Goal: Task Accomplishment & Management: Use online tool/utility

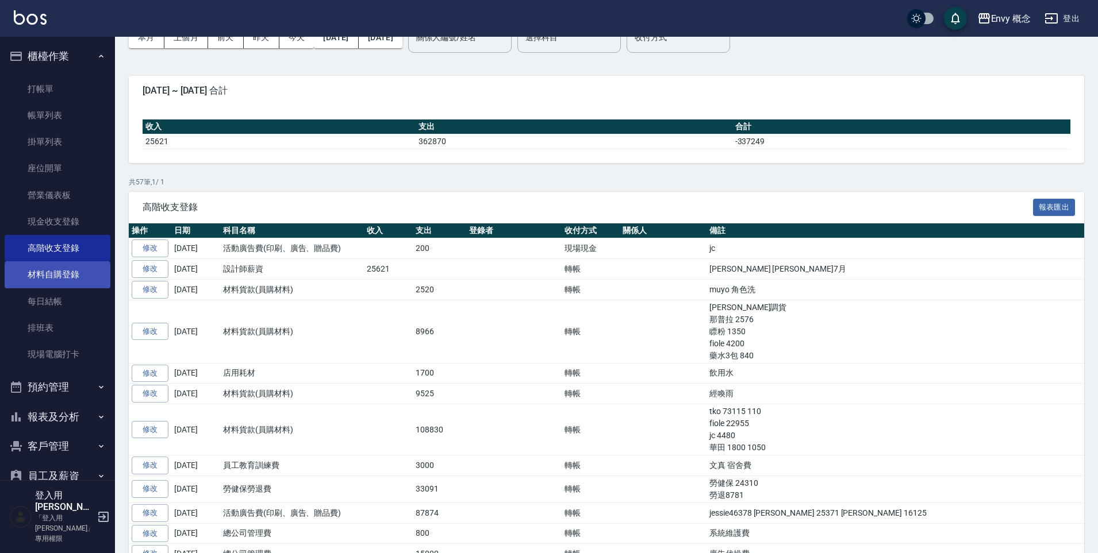
scroll to position [63, 0]
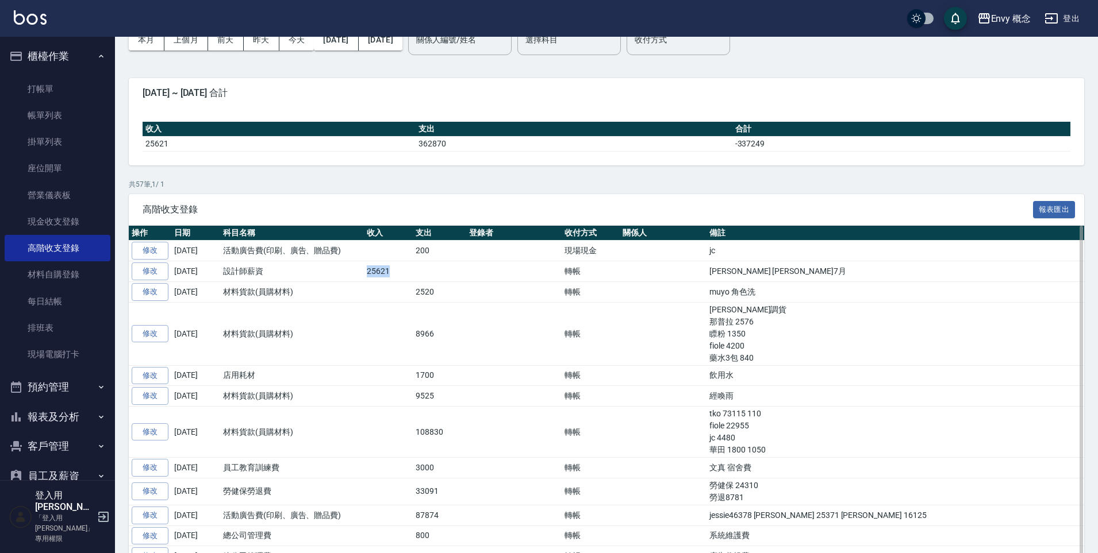
drag, startPoint x: 359, startPoint y: 273, endPoint x: 399, endPoint y: 272, distance: 40.2
click at [399, 272] on tr "修改 [DATE] 設計師薪資 25621 轉帳 [PERSON_NAME] [PERSON_NAME]7月" at bounding box center [606, 271] width 955 height 21
click at [399, 272] on td "25621" at bounding box center [388, 271] width 49 height 21
drag, startPoint x: 364, startPoint y: 272, endPoint x: 421, endPoint y: 282, distance: 57.8
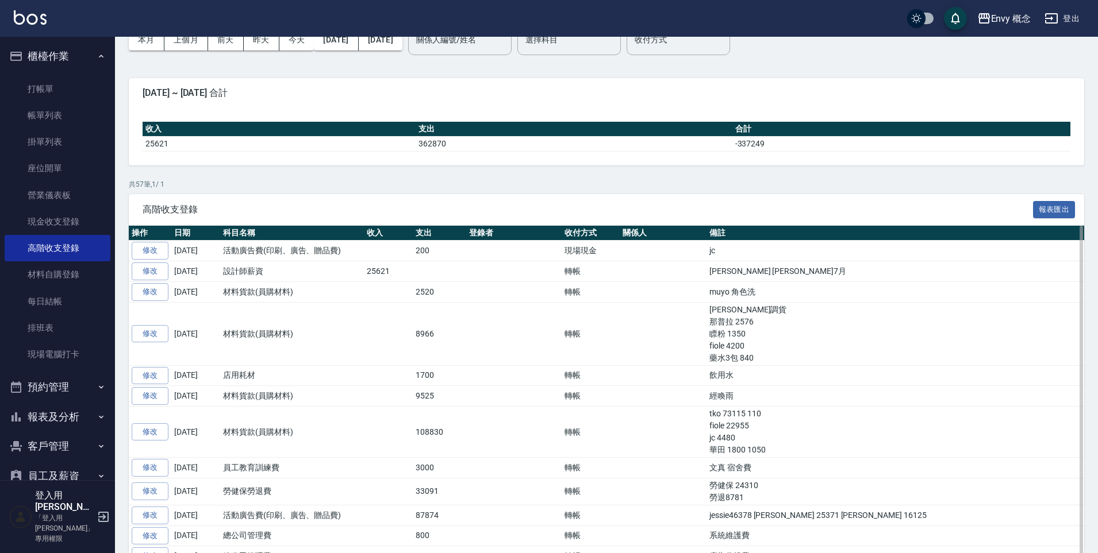
drag, startPoint x: 425, startPoint y: 292, endPoint x: 442, endPoint y: 371, distance: 80.2
click at [425, 292] on td "2520" at bounding box center [439, 292] width 53 height 21
drag, startPoint x: 361, startPoint y: 265, endPoint x: 437, endPoint y: 267, distance: 75.9
click at [437, 267] on tr "修改 [DATE] 設計師薪資 25621 轉帳 [PERSON_NAME] [PERSON_NAME]7月" at bounding box center [606, 271] width 955 height 21
click at [437, 267] on td at bounding box center [439, 271] width 53 height 21
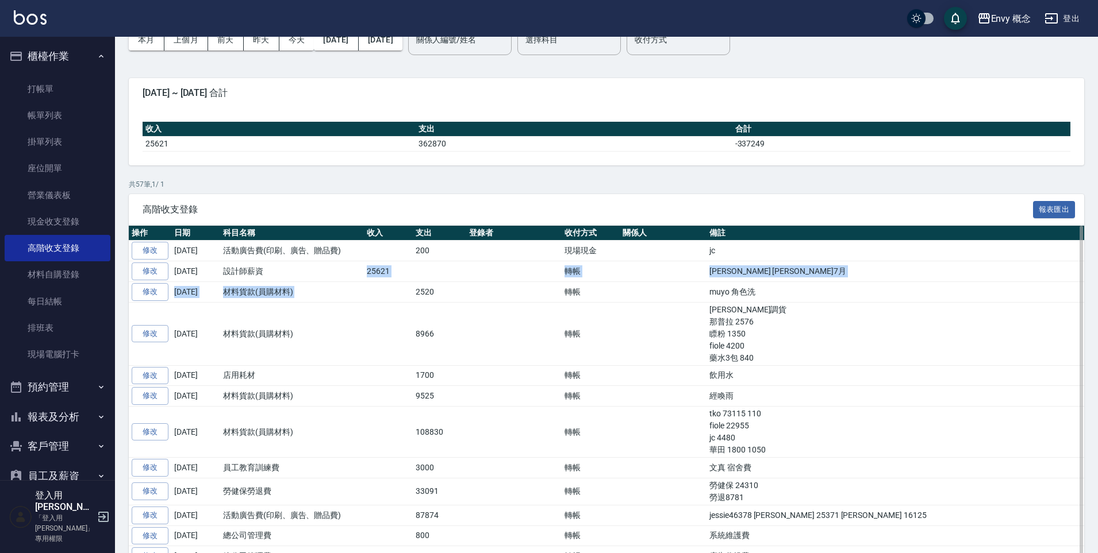
drag, startPoint x: 338, startPoint y: 268, endPoint x: 448, endPoint y: 283, distance: 110.3
click at [339, 263] on td "設計師薪資" at bounding box center [292, 271] width 144 height 21
drag, startPoint x: 339, startPoint y: 263, endPoint x: 451, endPoint y: 278, distance: 113.0
click at [451, 278] on tr "修改 [DATE] 設計師薪資 25621 轉帳 [PERSON_NAME] [PERSON_NAME]7月" at bounding box center [606, 271] width 955 height 21
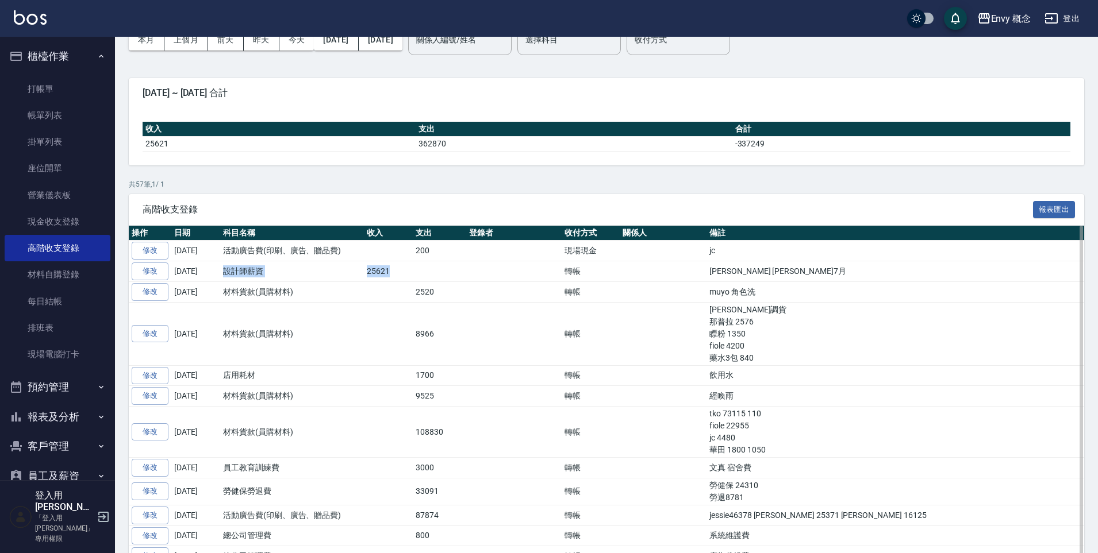
click at [451, 278] on td at bounding box center [439, 271] width 53 height 21
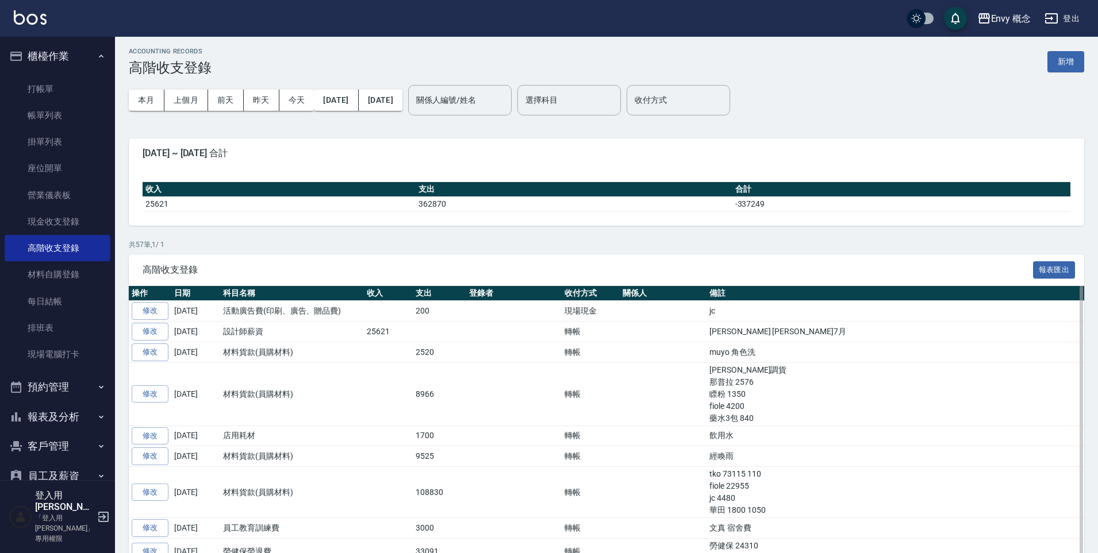
scroll to position [0, 0]
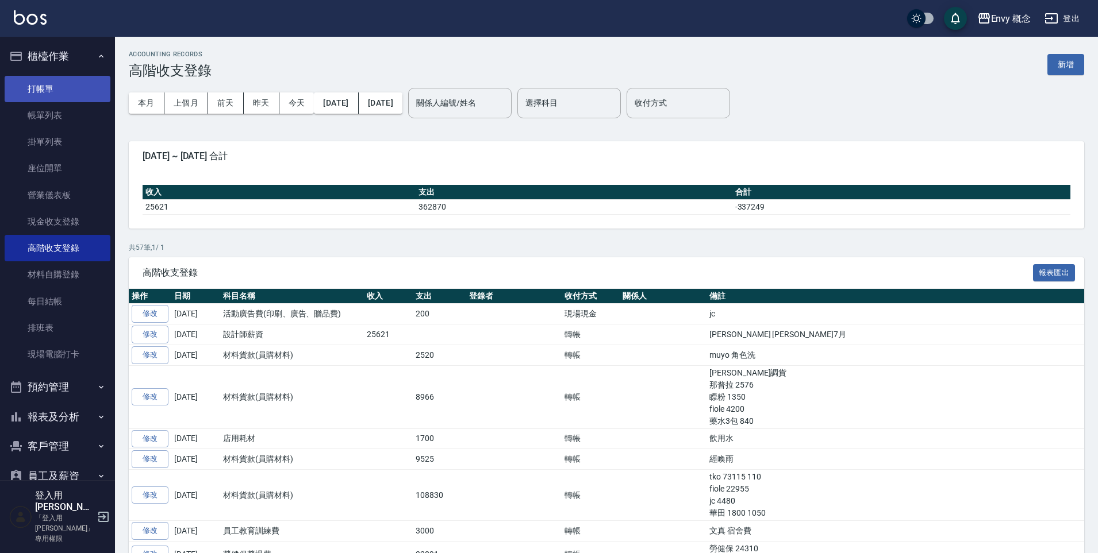
click at [68, 88] on link "打帳單" at bounding box center [58, 89] width 106 height 26
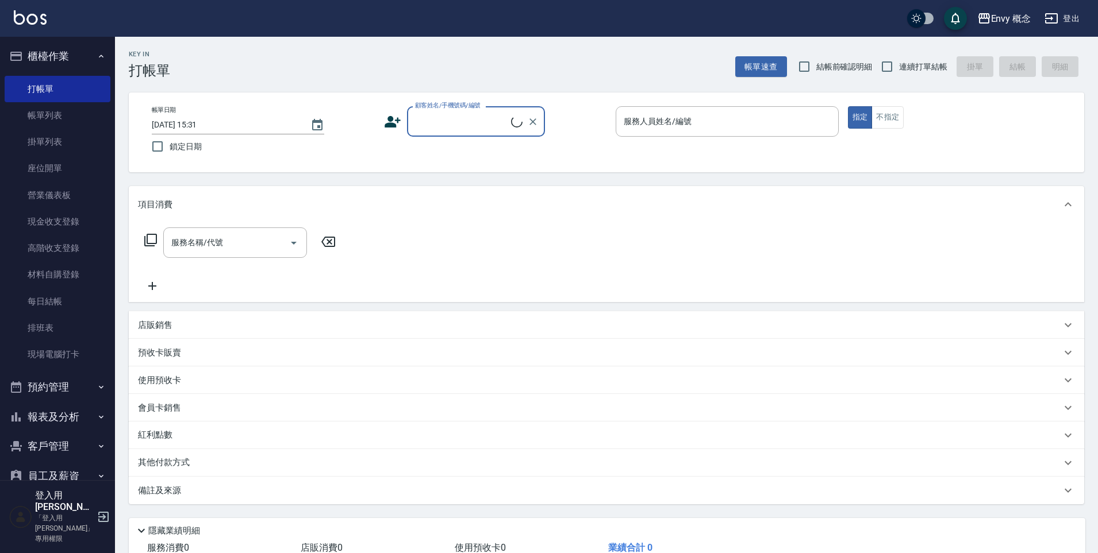
click at [471, 122] on input "顧客姓名/手機號碼/編號" at bounding box center [461, 121] width 99 height 20
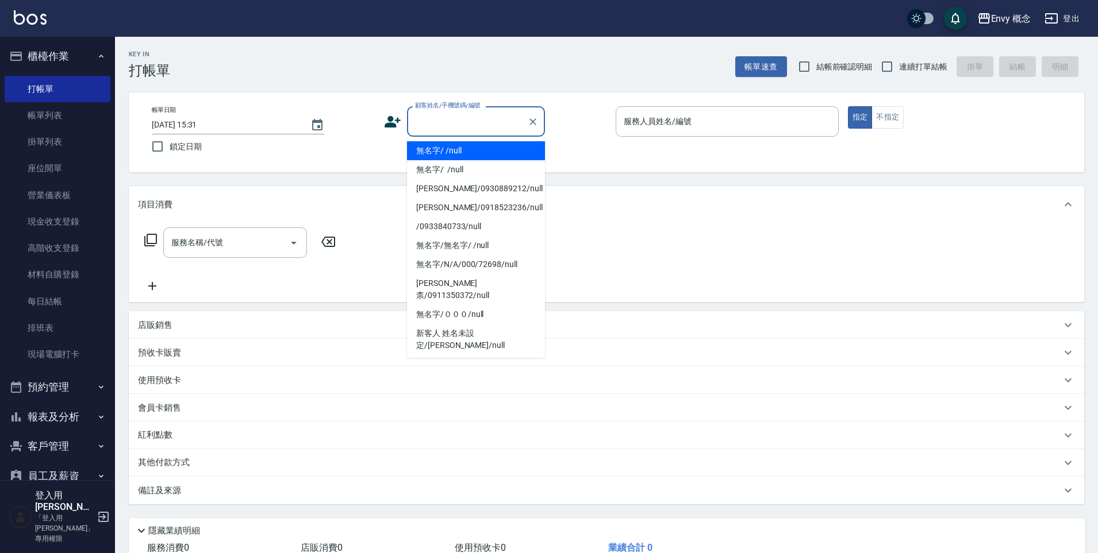
click at [476, 143] on li "無名字/ /null" at bounding box center [476, 150] width 138 height 19
type input "無名字/ /null"
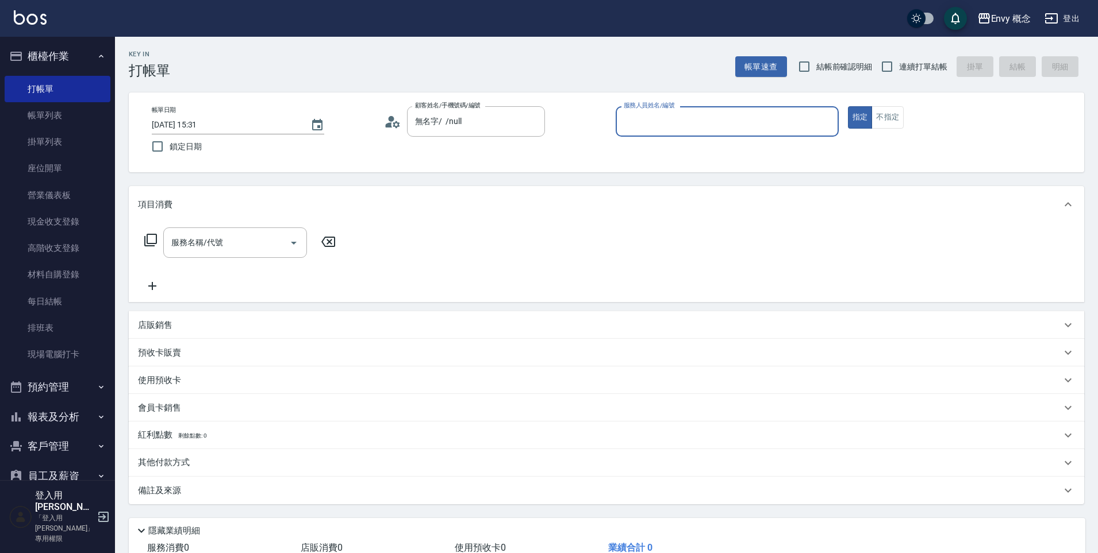
click at [691, 127] on input "服務人員姓名/編號" at bounding box center [727, 121] width 213 height 20
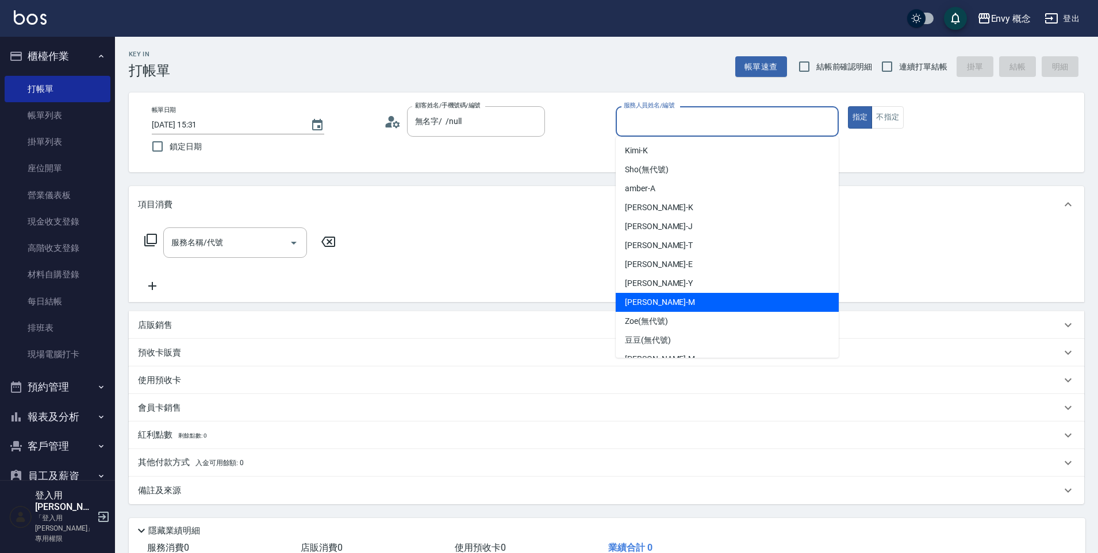
click at [678, 306] on div "[PERSON_NAME]" at bounding box center [726, 302] width 223 height 19
type input "[PERSON_NAME]"
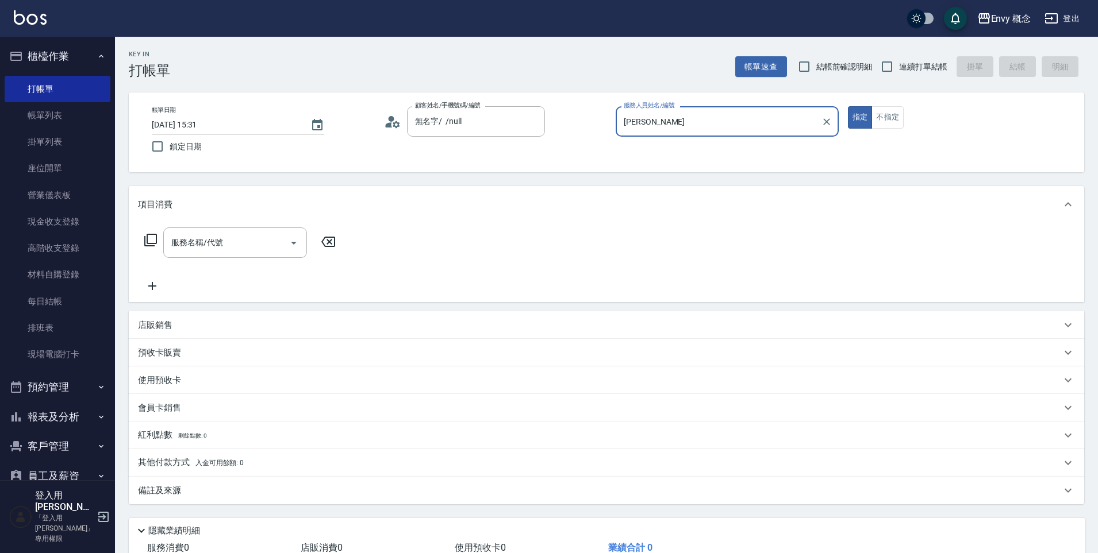
click at [221, 237] on div "服務名稱/代號 服務名稱/代號" at bounding box center [235, 243] width 144 height 30
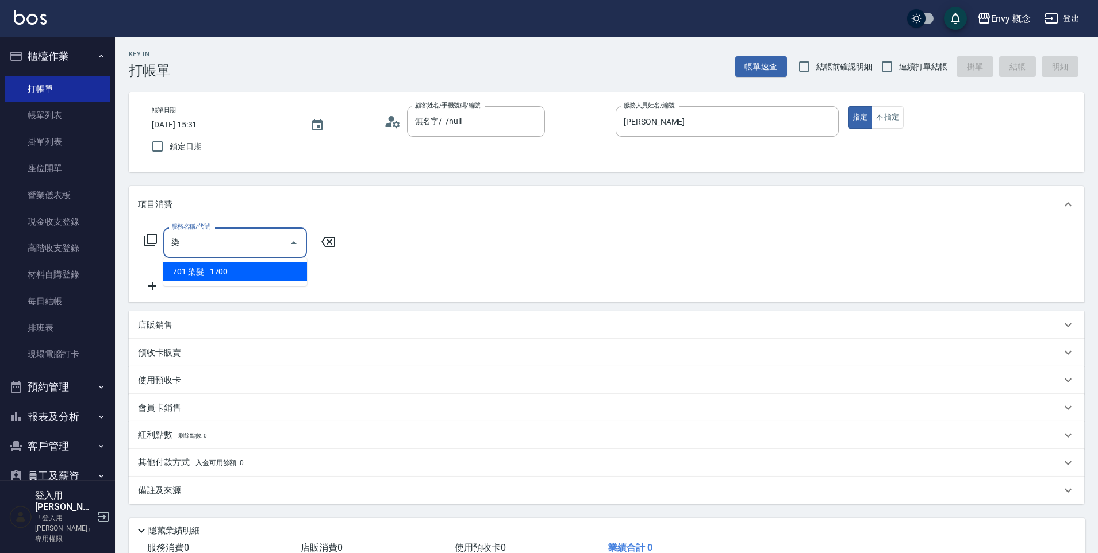
click at [235, 276] on span "701 染髮 - 1700" at bounding box center [235, 272] width 144 height 19
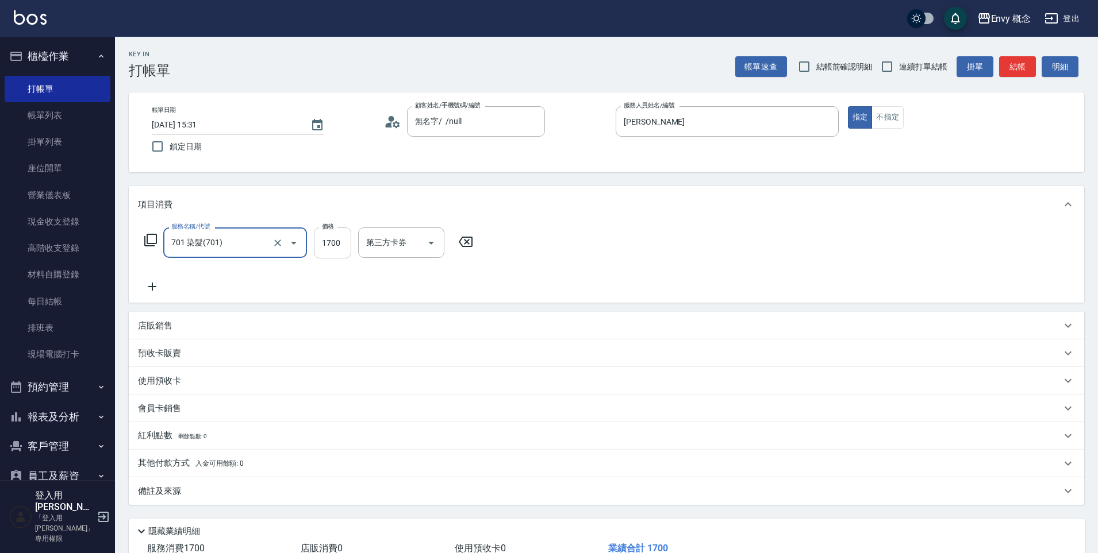
type input "701 染髮(701)"
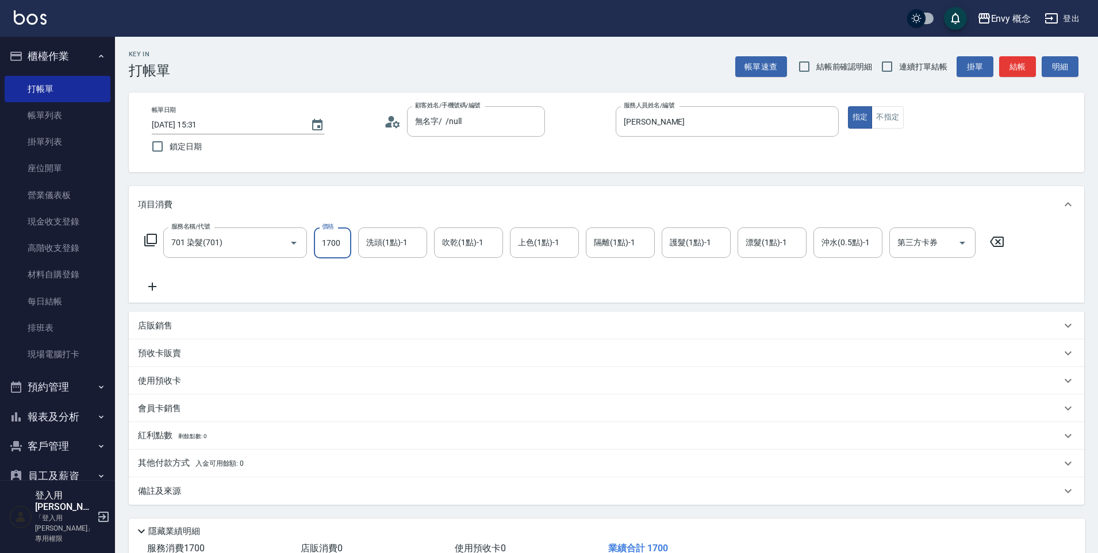
click at [342, 245] on input "1700" at bounding box center [332, 243] width 37 height 31
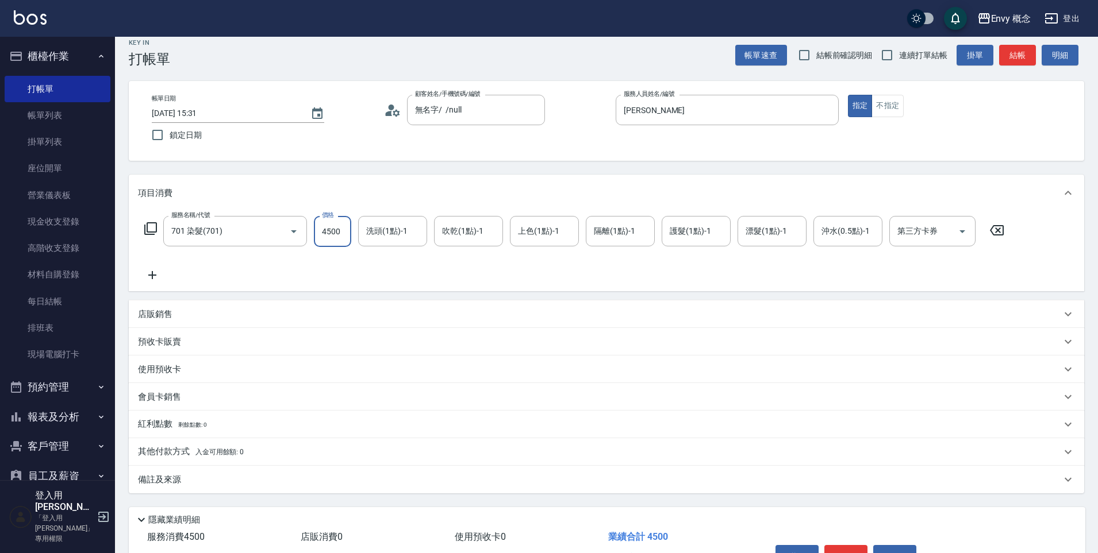
scroll to position [82, 0]
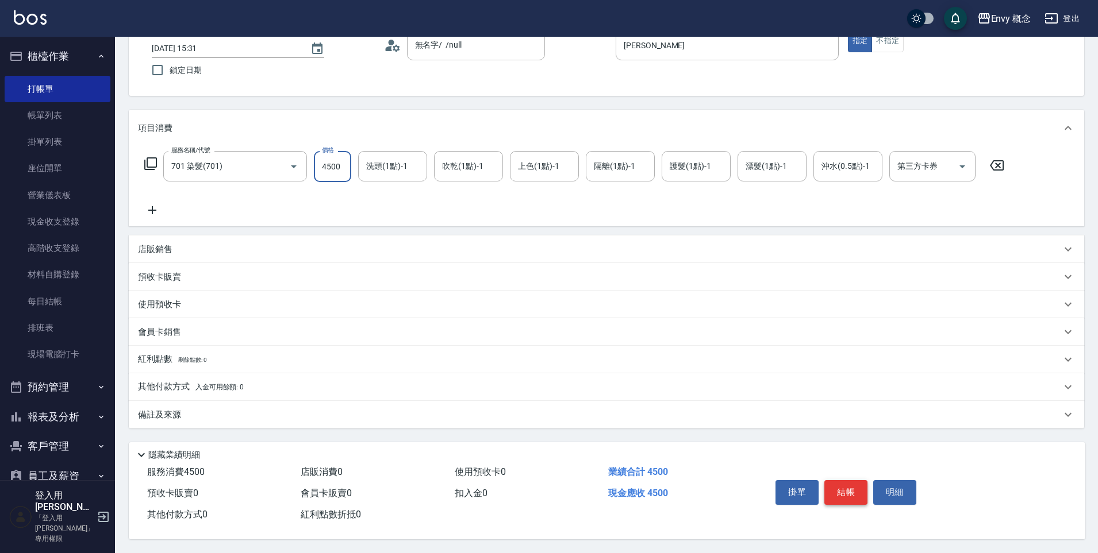
type input "4500"
click at [848, 487] on button "結帳" at bounding box center [845, 492] width 43 height 24
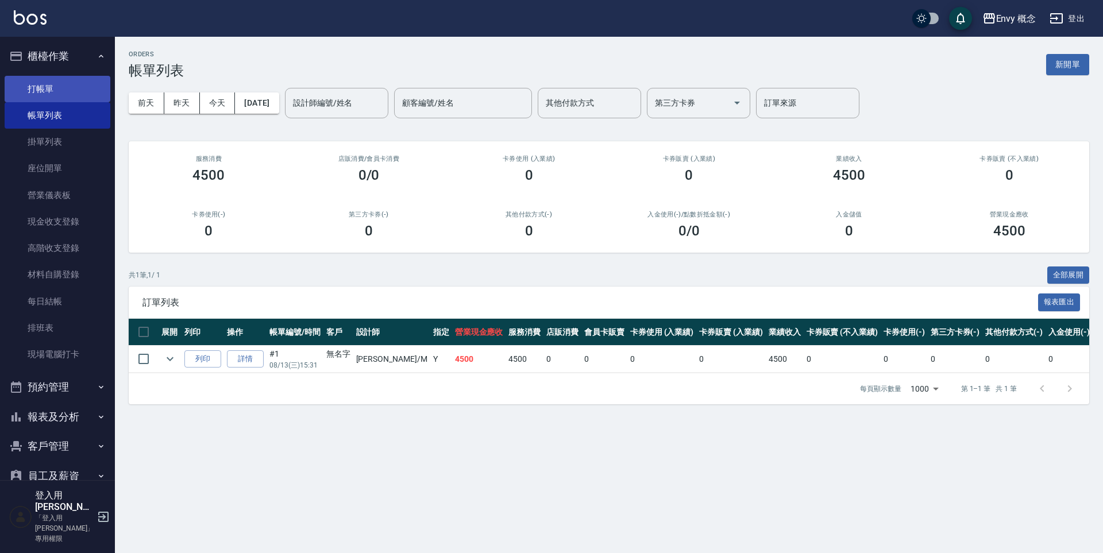
click at [72, 86] on link "打帳單" at bounding box center [58, 89] width 106 height 26
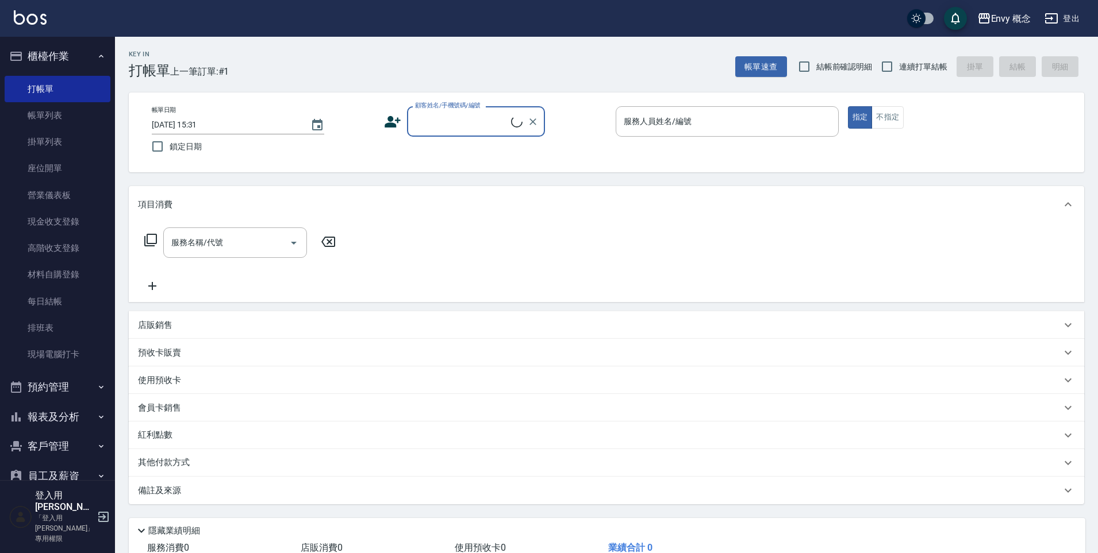
click at [447, 122] on input "顧客姓名/手機號碼/編號" at bounding box center [461, 121] width 99 height 20
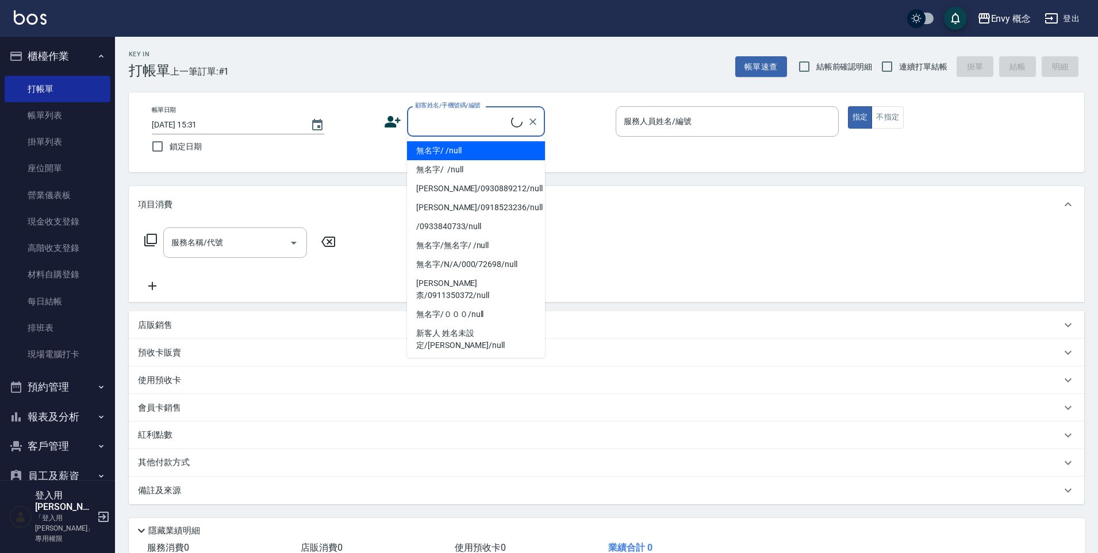
click at [463, 143] on li "無名字/ /null" at bounding box center [476, 150] width 138 height 19
type input "無名字/ /null"
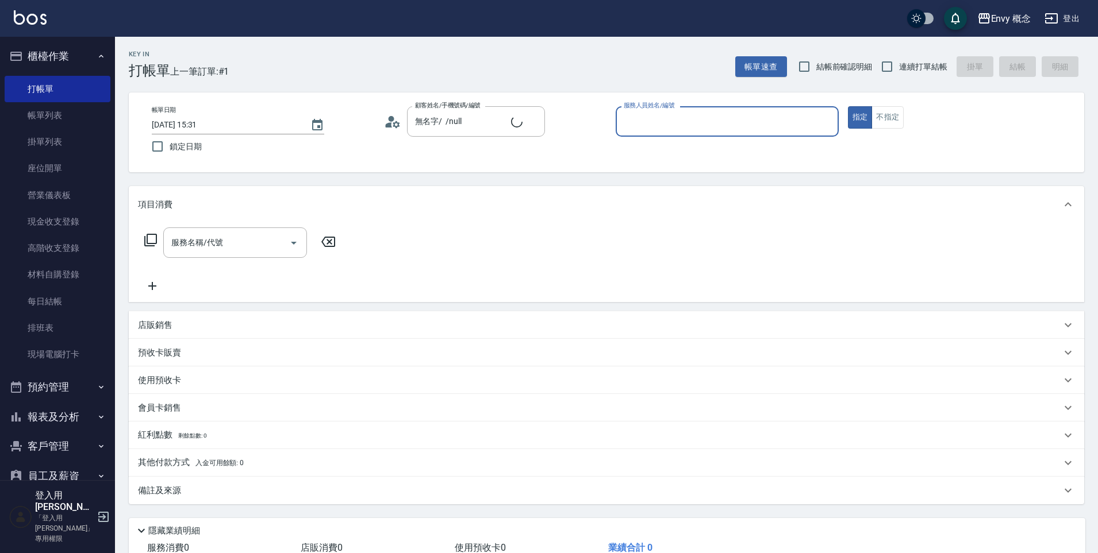
click at [675, 110] on div "服務人員姓名/編號" at bounding box center [726, 121] width 223 height 30
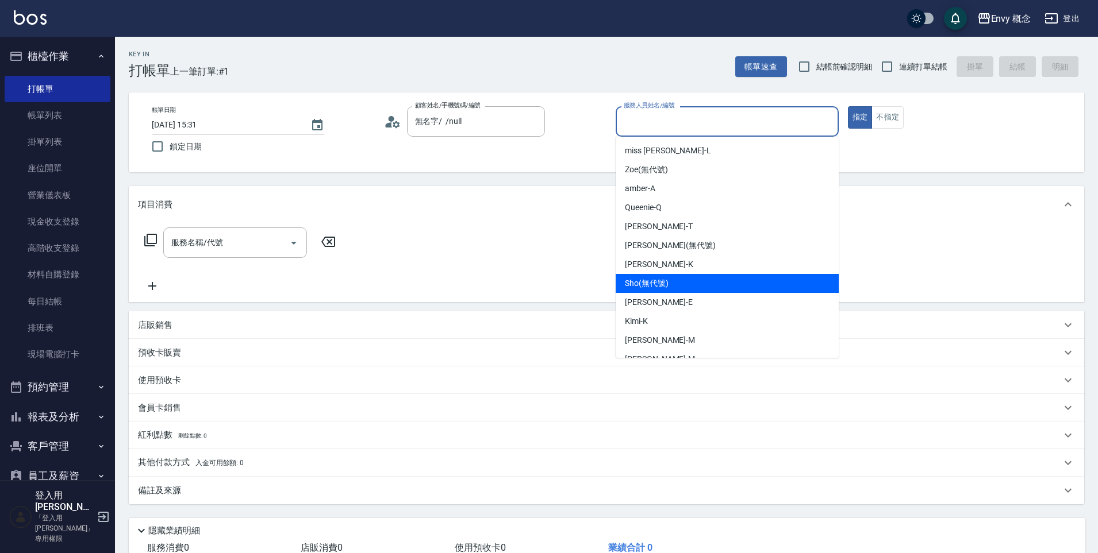
scroll to position [91, 0]
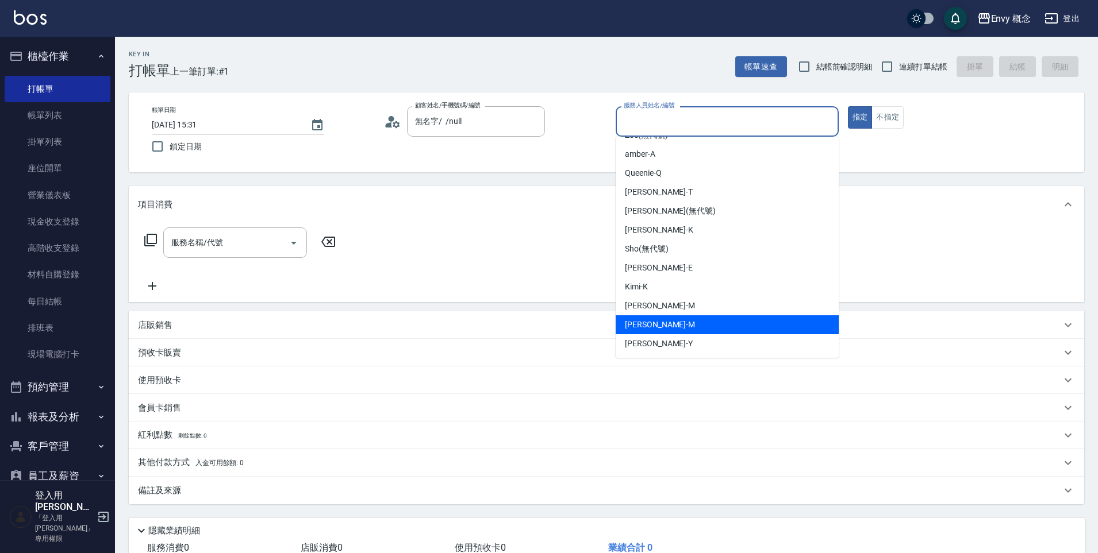
click at [710, 324] on div "[PERSON_NAME]" at bounding box center [726, 324] width 223 height 19
type input "[PERSON_NAME]"
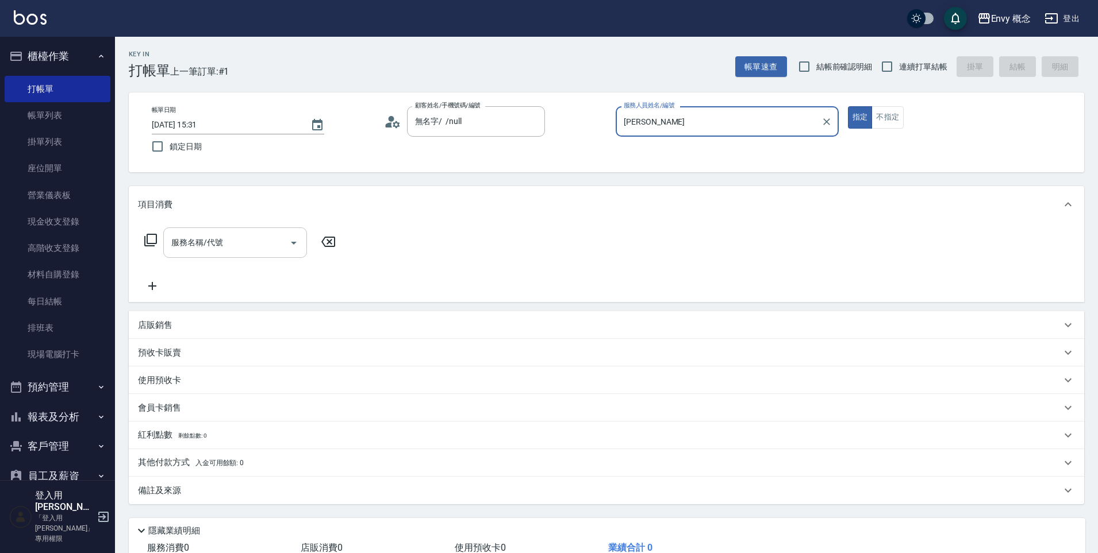
click at [251, 233] on input "服務名稱/代號" at bounding box center [226, 243] width 116 height 20
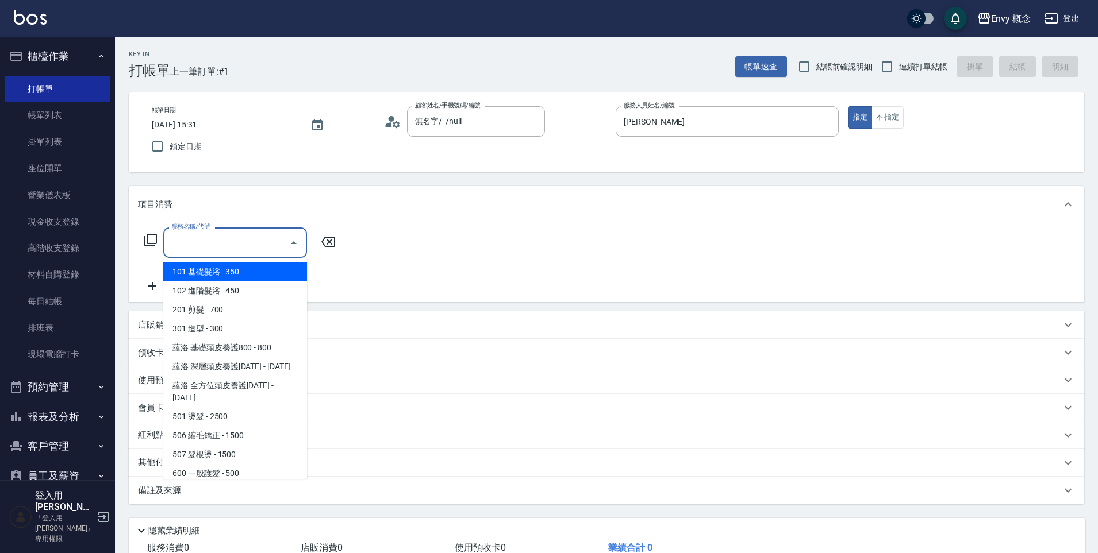
type input "ㄑ"
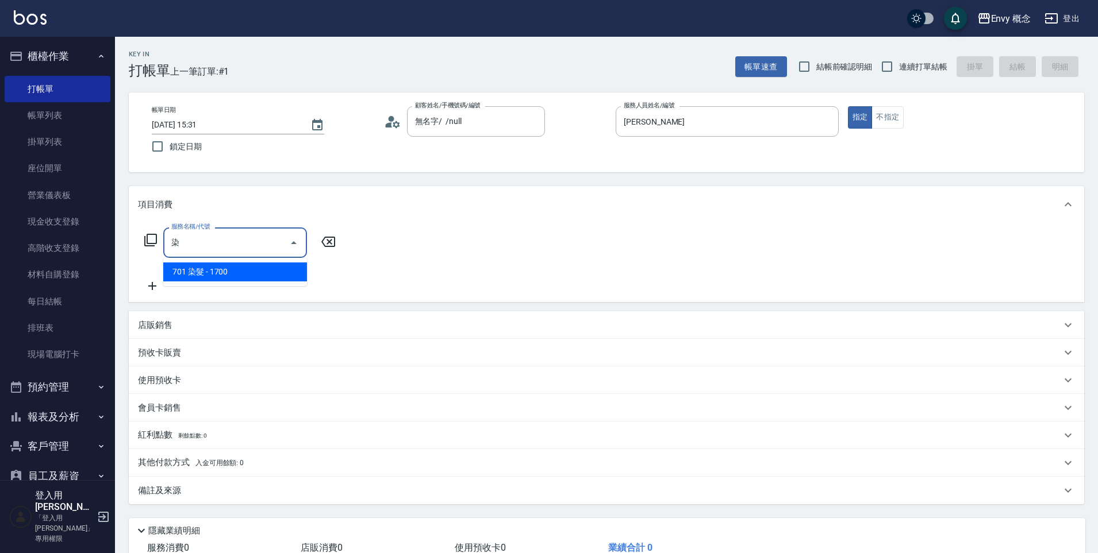
click at [259, 264] on span "701 染髮 - 1700" at bounding box center [235, 272] width 144 height 19
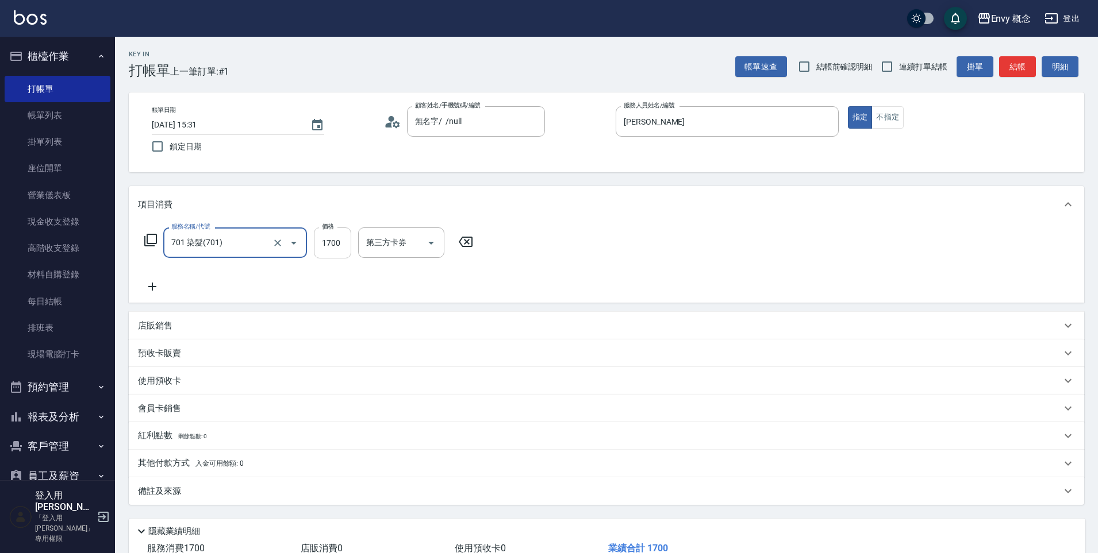
type input "701 染髮(701)"
click at [337, 249] on input "1700" at bounding box center [332, 243] width 37 height 31
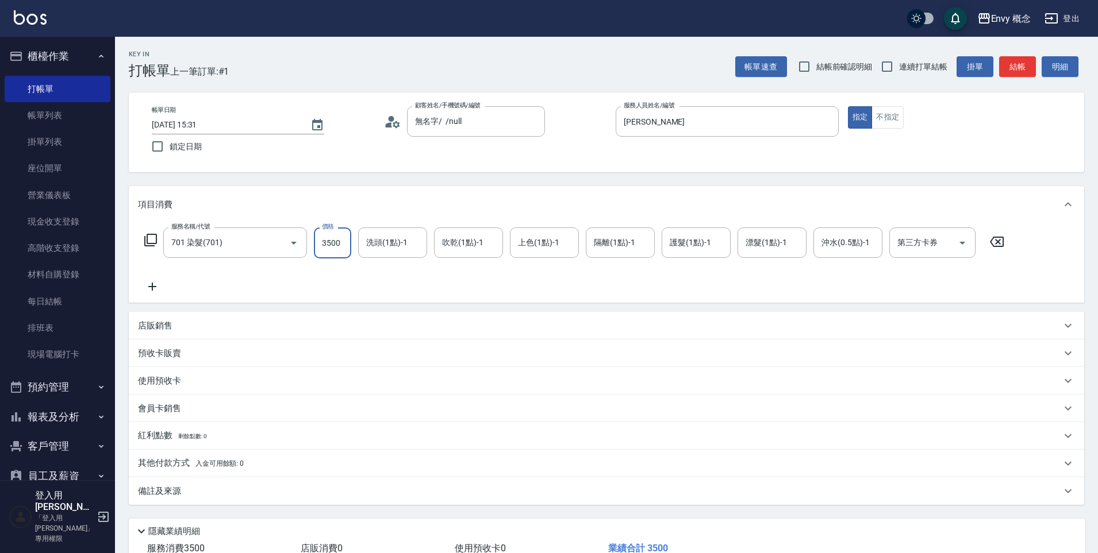
scroll to position [82, 0]
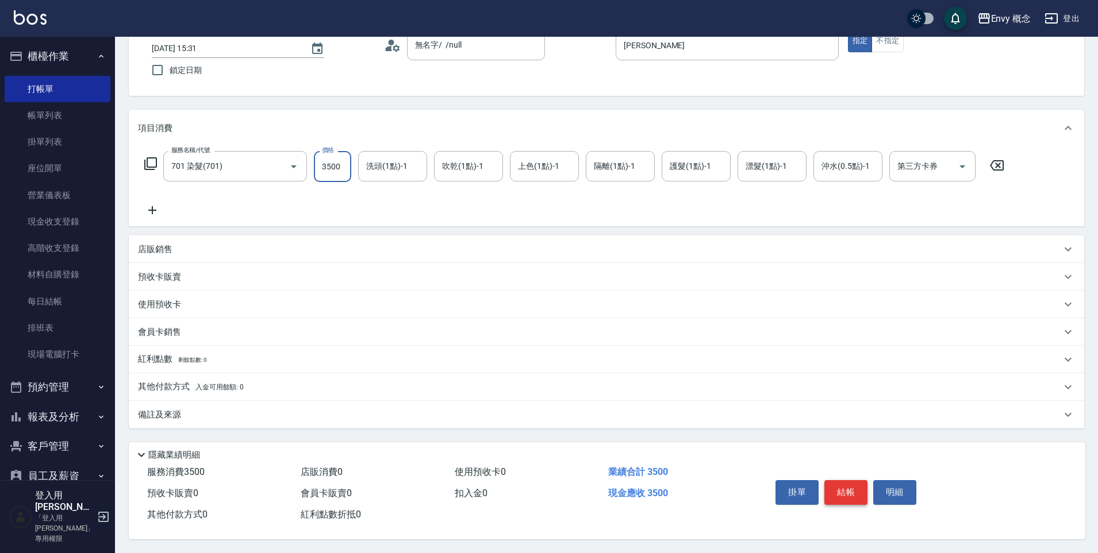
type input "3500"
click at [840, 486] on button "結帳" at bounding box center [845, 492] width 43 height 24
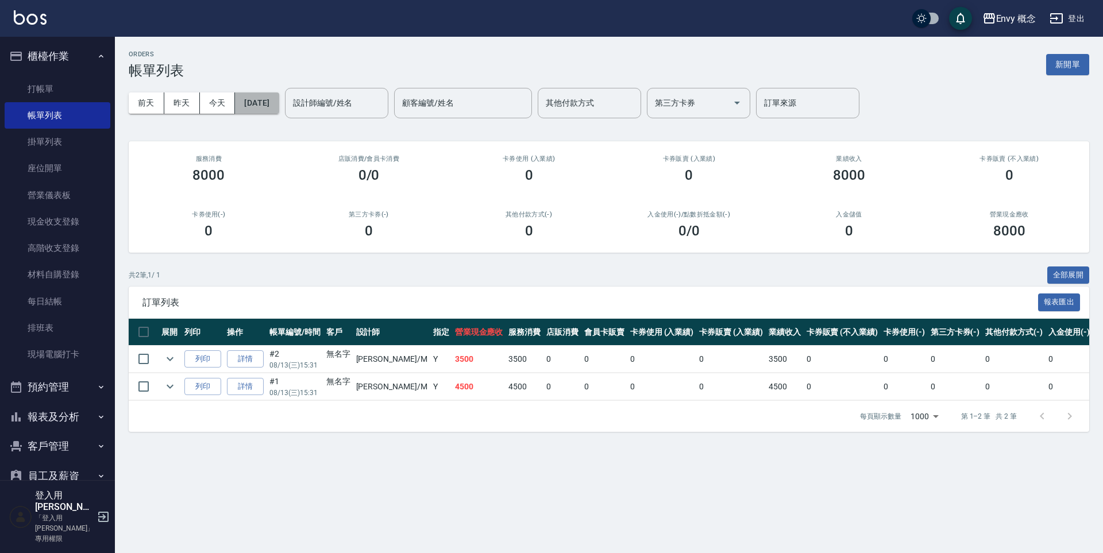
click at [279, 106] on button "[DATE]" at bounding box center [257, 103] width 44 height 21
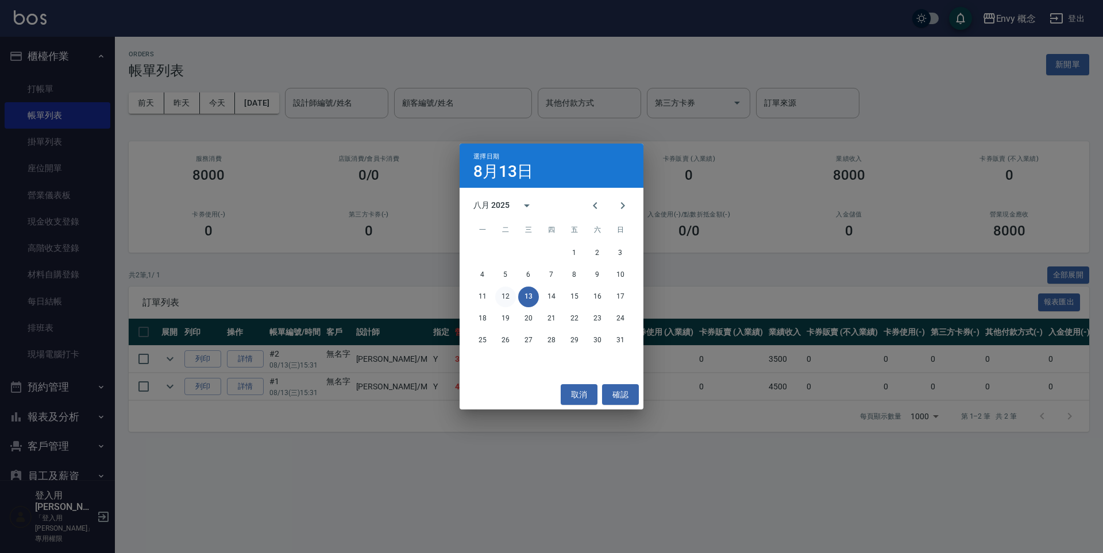
click at [511, 294] on button "12" at bounding box center [505, 297] width 21 height 21
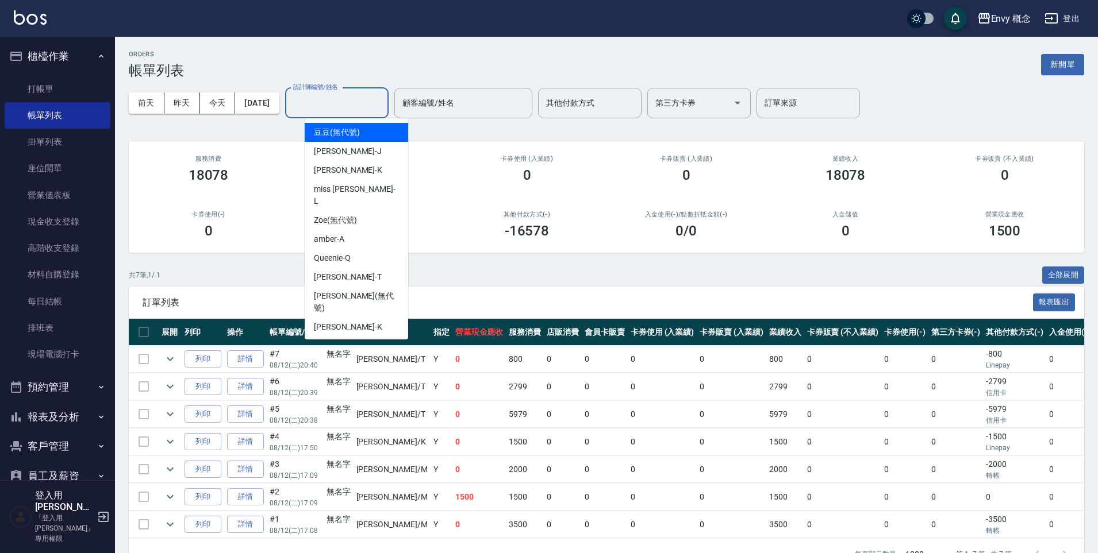
click at [383, 95] on input "設計師編號/姓名" at bounding box center [336, 103] width 93 height 20
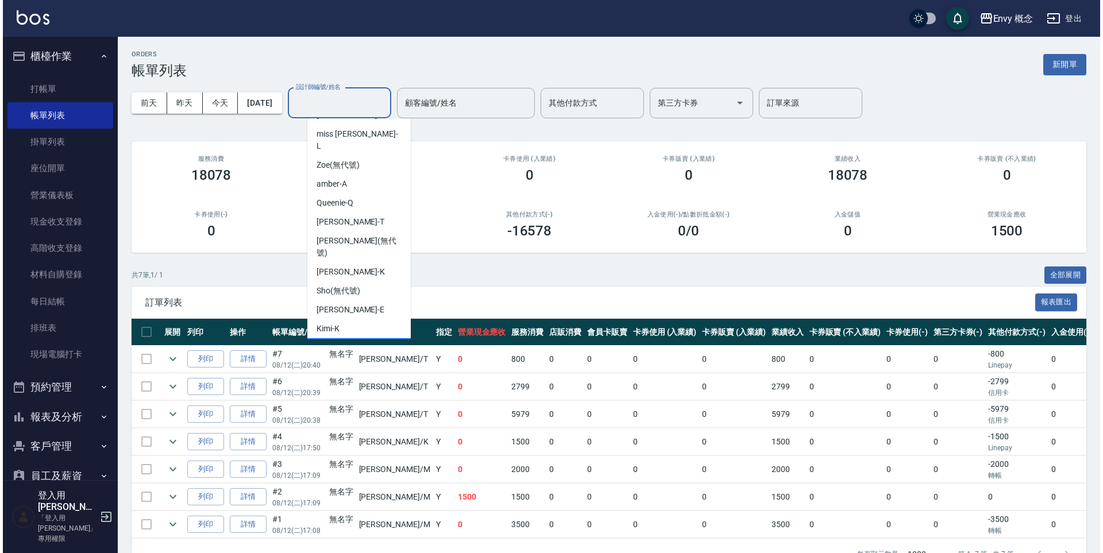
scroll to position [91, 0]
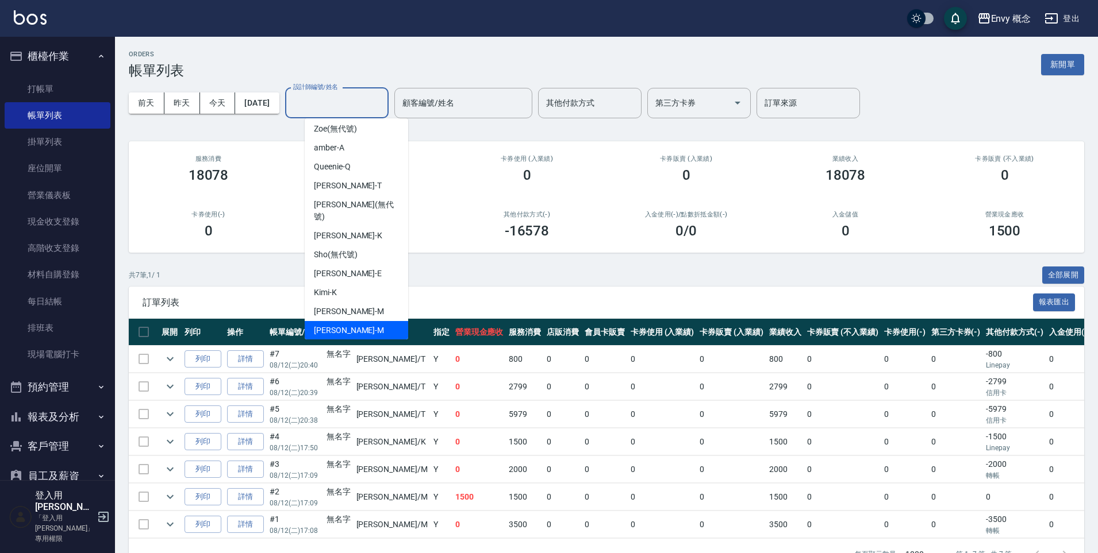
click at [368, 321] on div "[PERSON_NAME]" at bounding box center [356, 330] width 103 height 19
type input "[PERSON_NAME]"
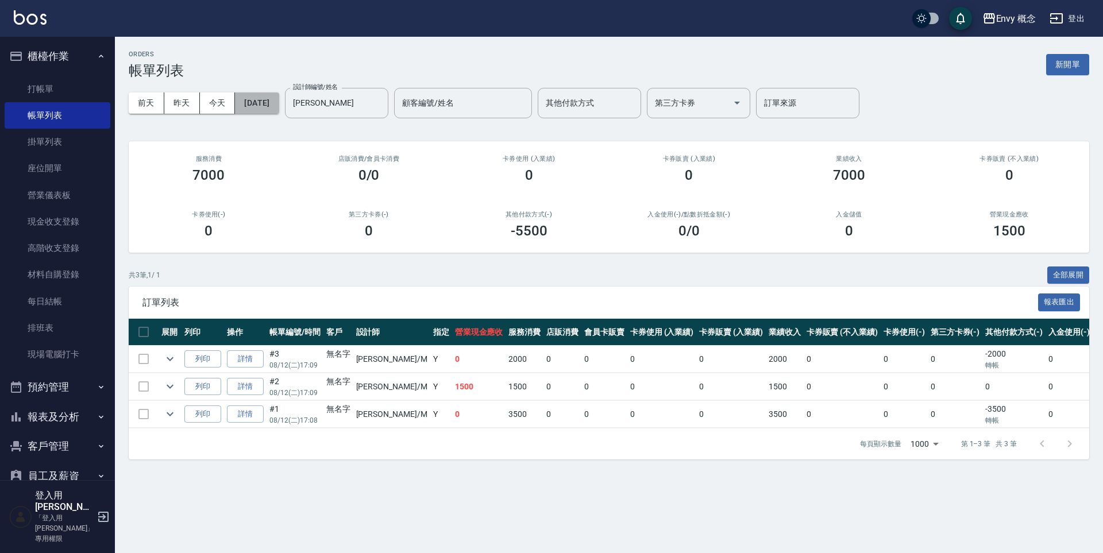
click at [274, 101] on button "[DATE]" at bounding box center [257, 103] width 44 height 21
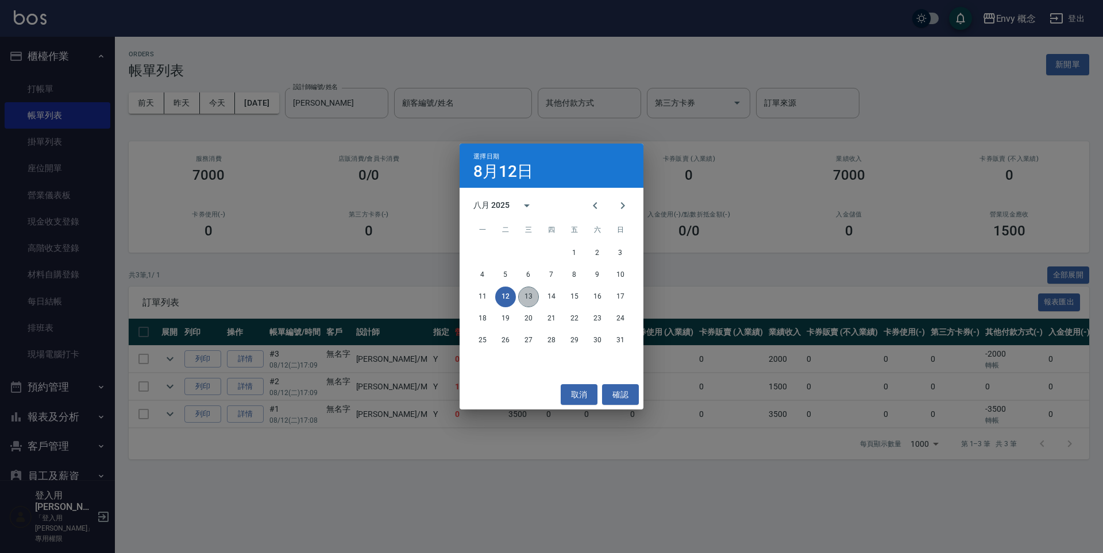
click at [532, 294] on button "13" at bounding box center [528, 297] width 21 height 21
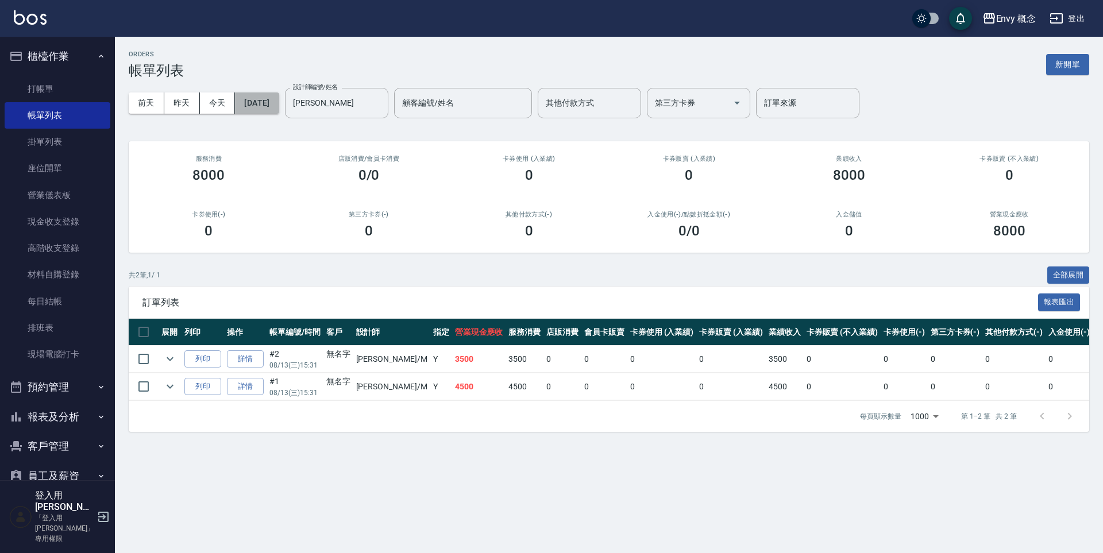
click at [268, 98] on button "[DATE]" at bounding box center [257, 103] width 44 height 21
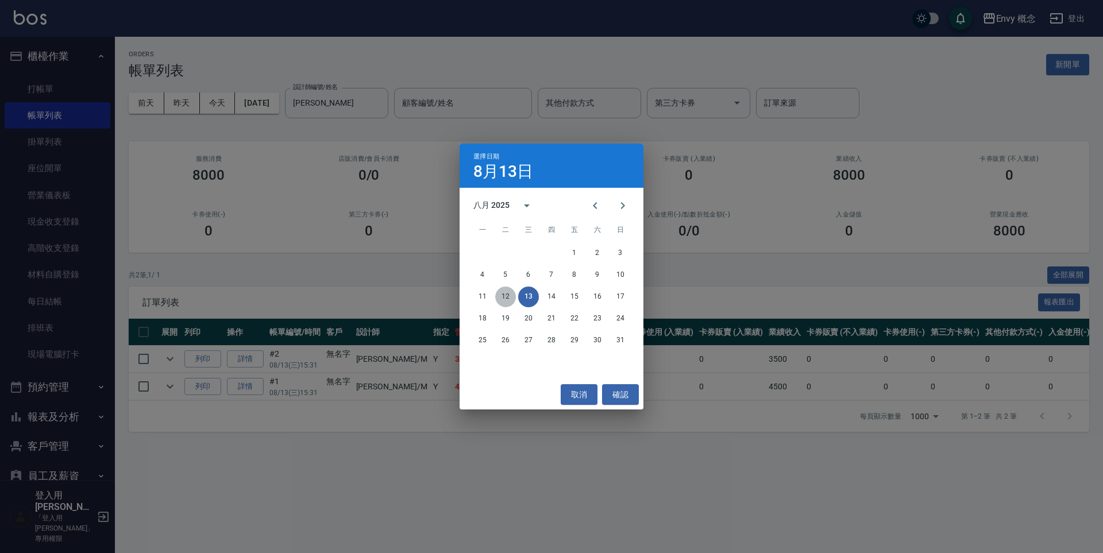
click at [510, 301] on button "12" at bounding box center [505, 297] width 21 height 21
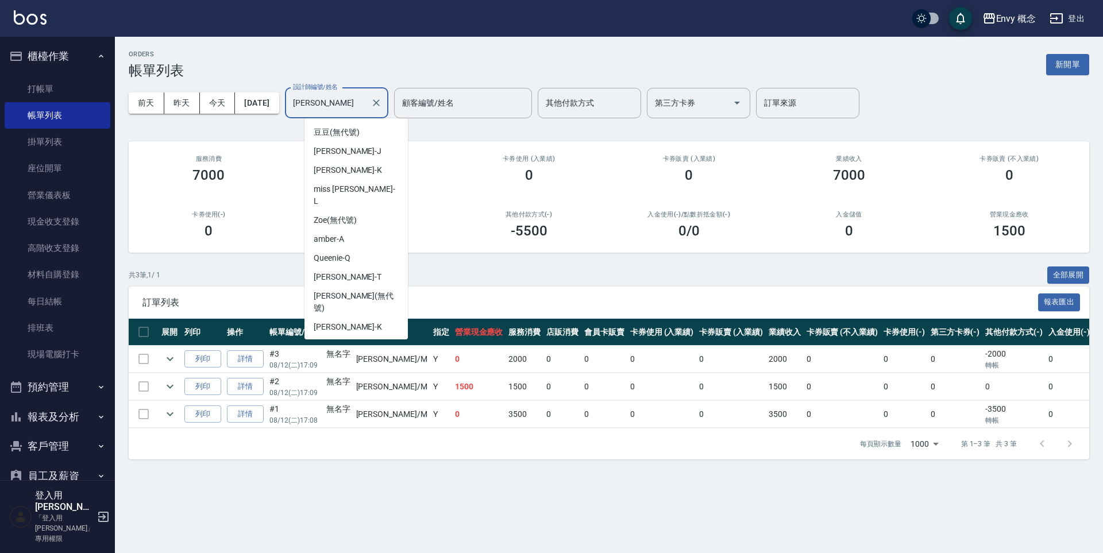
click at [366, 93] on input "[PERSON_NAME]" at bounding box center [328, 103] width 76 height 20
click at [382, 101] on icon "Clear" at bounding box center [376, 102] width 11 height 11
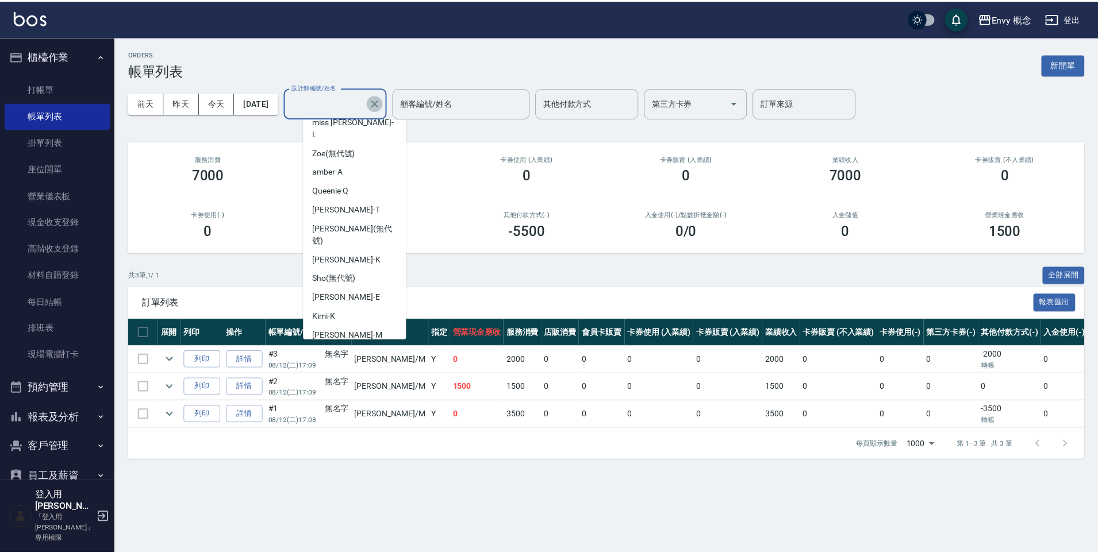
scroll to position [5, 0]
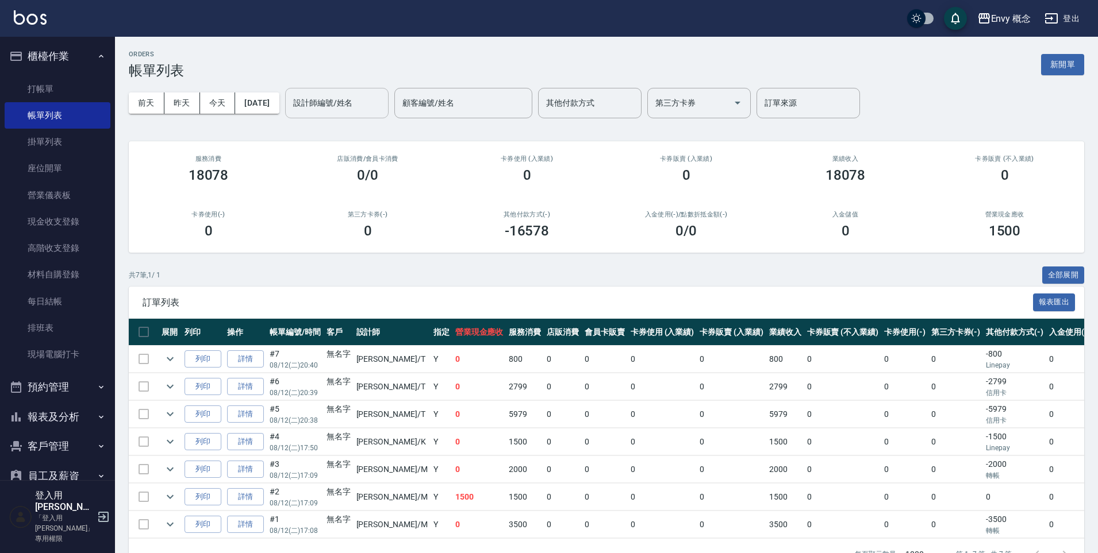
click at [276, 202] on div "卡券使用(-) 0" at bounding box center [208, 225] width 159 height 56
drag, startPoint x: 451, startPoint y: 380, endPoint x: 532, endPoint y: 386, distance: 81.8
click at [532, 386] on tr "列印 詳情 #6 08/12 (二) 20:39 無名字 [PERSON_NAME] /T Y 0 2799 0 0 0 0 2799 0 0 0 -2799…" at bounding box center [672, 387] width 1087 height 27
click at [544, 387] on td "0" at bounding box center [563, 387] width 38 height 27
drag, startPoint x: 521, startPoint y: 386, endPoint x: 417, endPoint y: 388, distance: 104.0
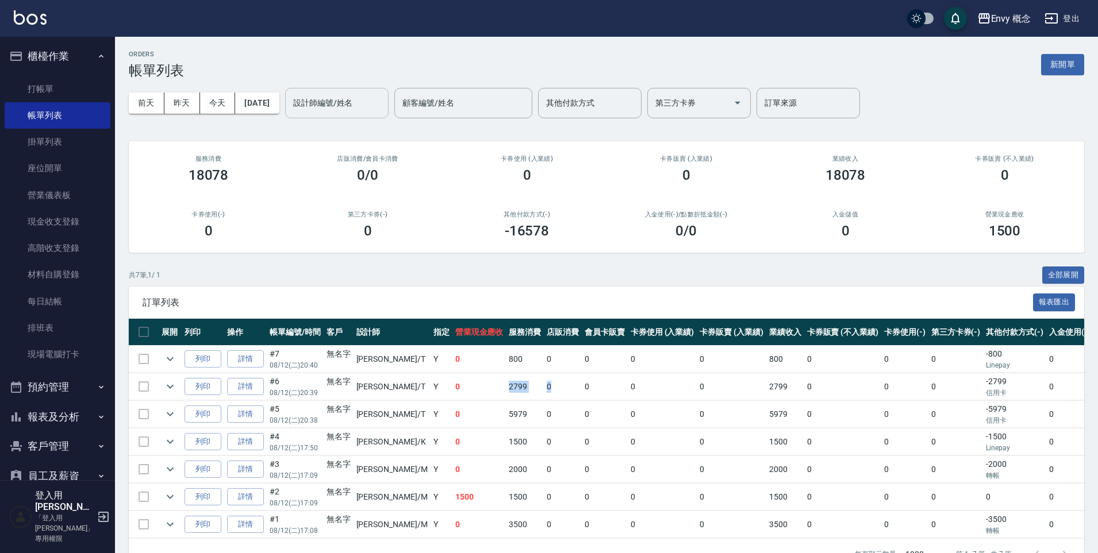
click at [416, 388] on tr "列印 詳情 #6 08/12 (二) 20:39 無名字 [PERSON_NAME] /T Y 0 2799 0 0 0 0 2799 0 0 0 -2799…" at bounding box center [672, 387] width 1087 height 27
click at [582, 386] on td "0" at bounding box center [605, 387] width 46 height 27
drag, startPoint x: 510, startPoint y: 383, endPoint x: 530, endPoint y: 396, distance: 24.2
click at [544, 396] on td "0" at bounding box center [563, 387] width 38 height 27
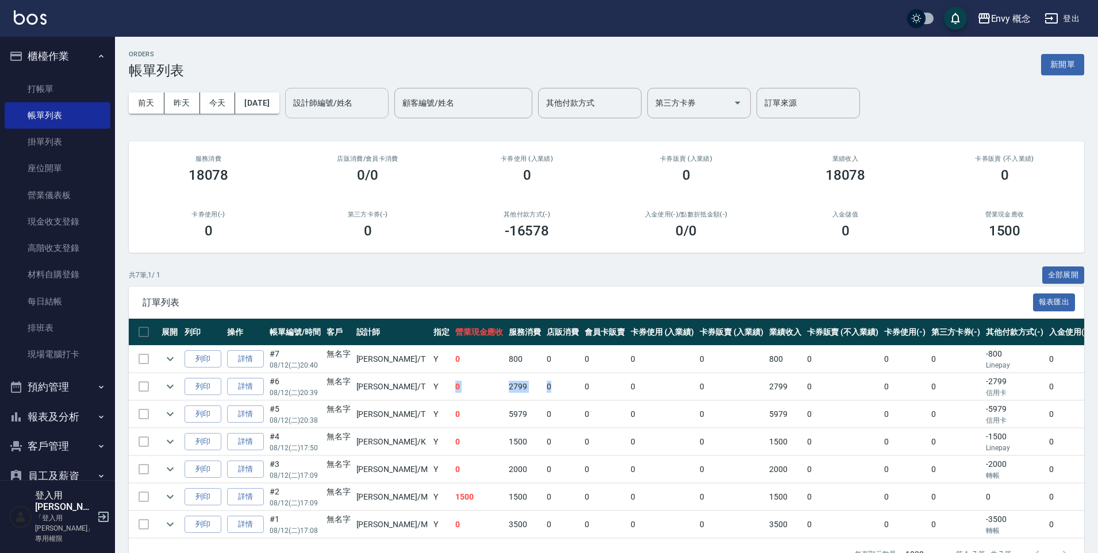
drag, startPoint x: 518, startPoint y: 392, endPoint x: 400, endPoint y: 391, distance: 117.8
click at [400, 391] on tr "列印 詳情 #6 08/12 (二) 20:39 無名字 [PERSON_NAME] /T Y 0 2799 0 0 0 0 2799 0 0 0 -2799…" at bounding box center [672, 387] width 1087 height 27
click at [544, 384] on td "0" at bounding box center [563, 387] width 38 height 27
click at [69, 87] on link "打帳單" at bounding box center [58, 89] width 106 height 26
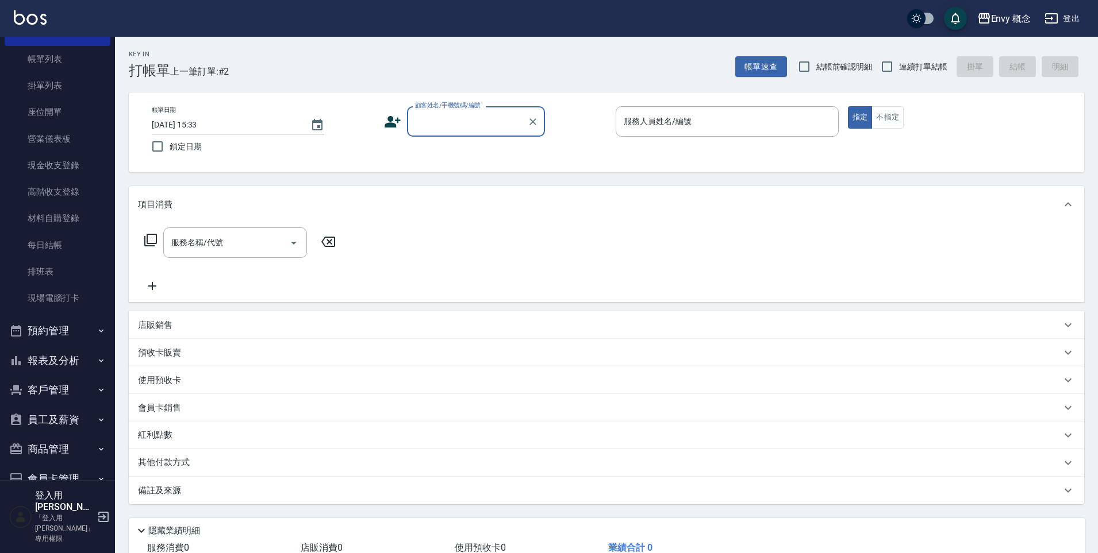
scroll to position [121, 0]
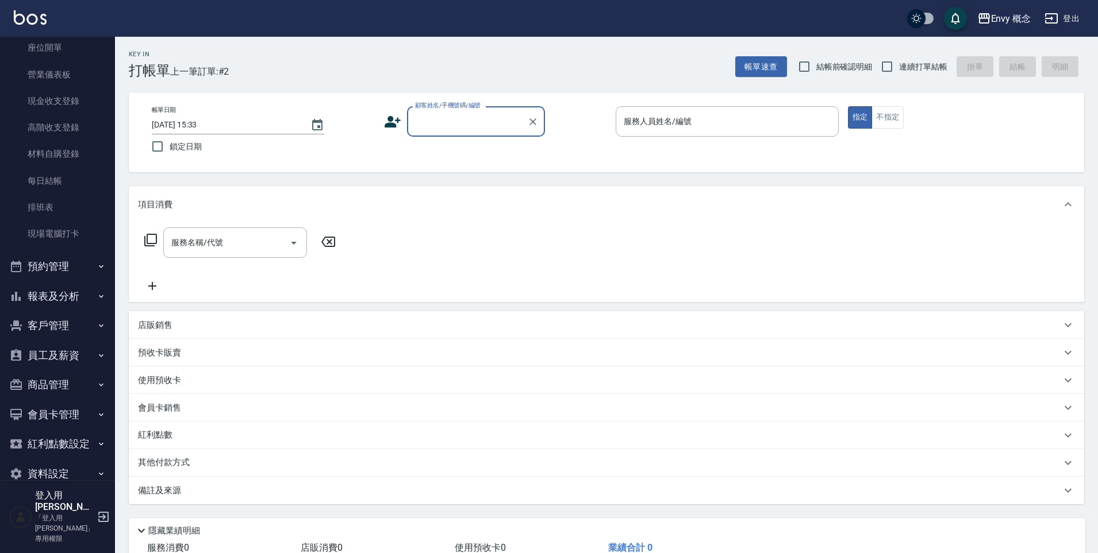
click at [64, 289] on button "報表及分析" at bounding box center [58, 297] width 106 height 30
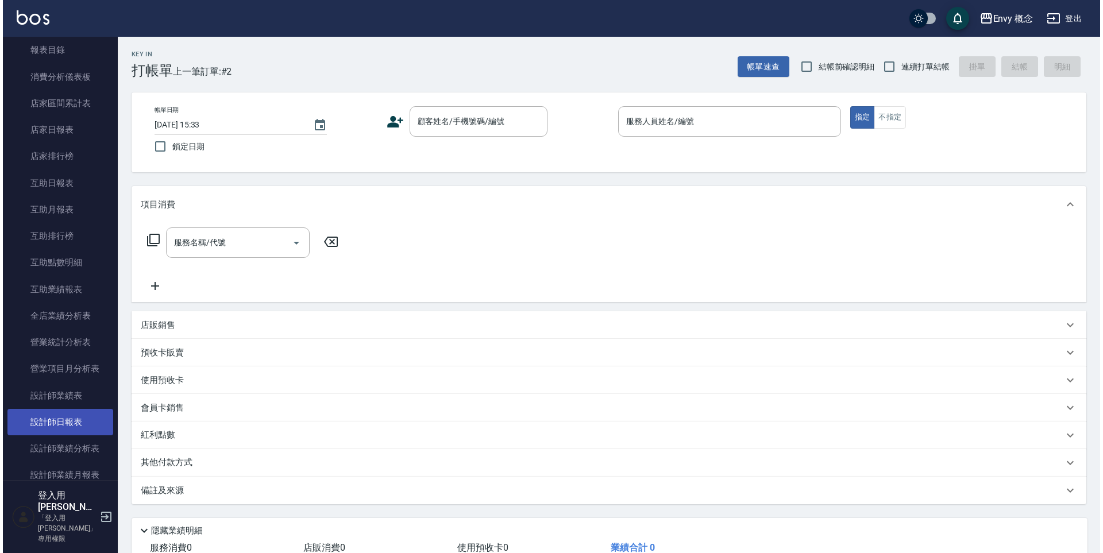
scroll to position [622, 0]
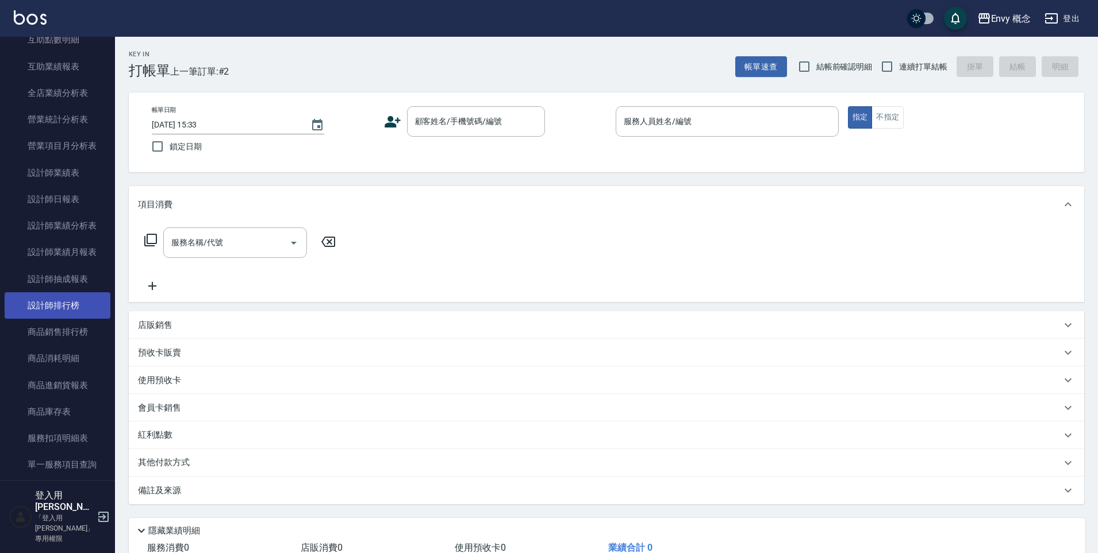
click at [74, 307] on link "設計師排行榜" at bounding box center [58, 305] width 106 height 26
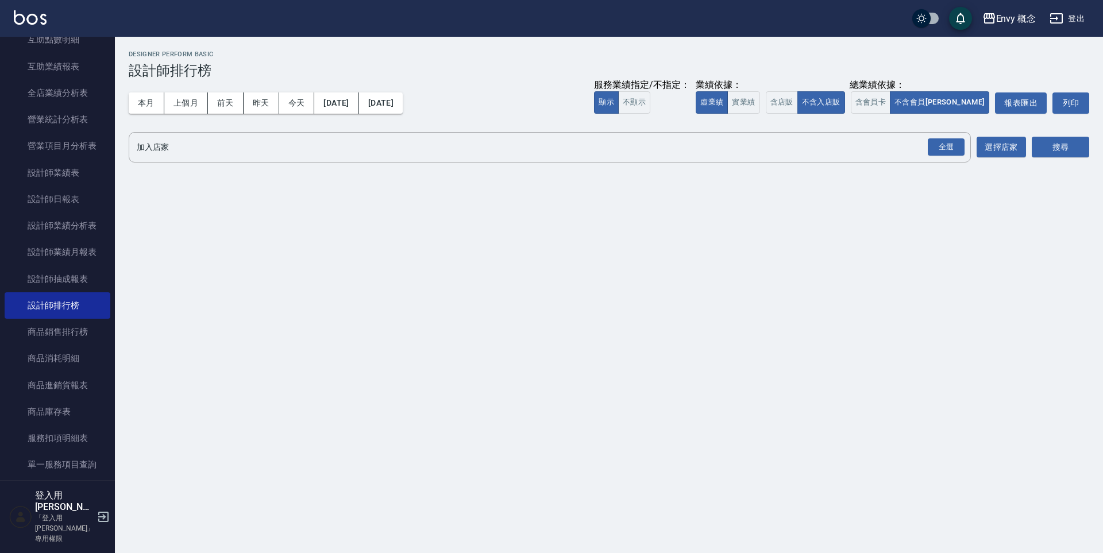
click at [972, 153] on div "加入店家 全選 加入店家 選擇店家" at bounding box center [578, 147] width 898 height 30
click at [949, 146] on div "全選" at bounding box center [946, 147] width 37 height 18
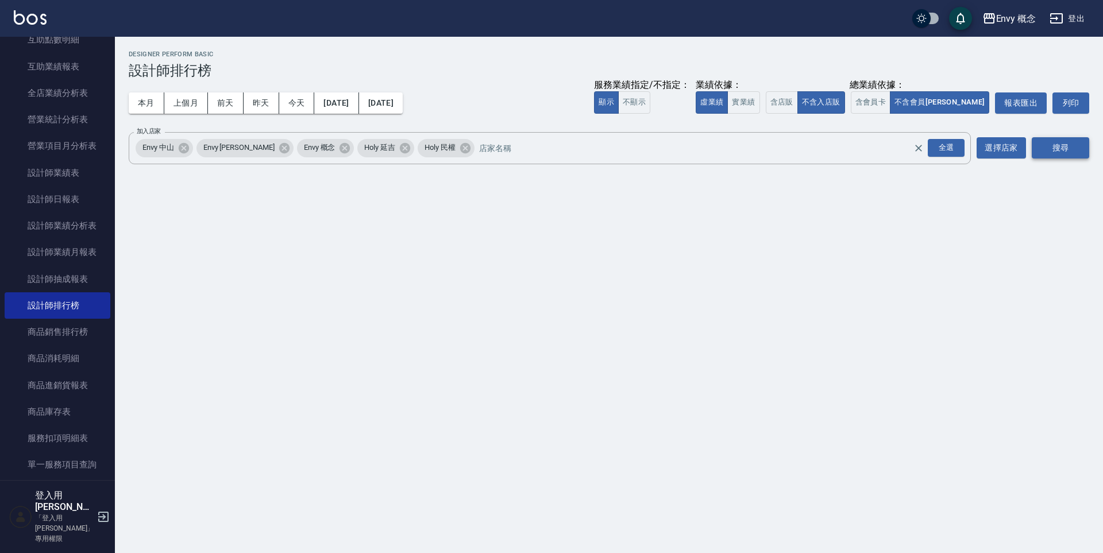
click at [1079, 145] on button "搜尋" at bounding box center [1060, 147] width 57 height 21
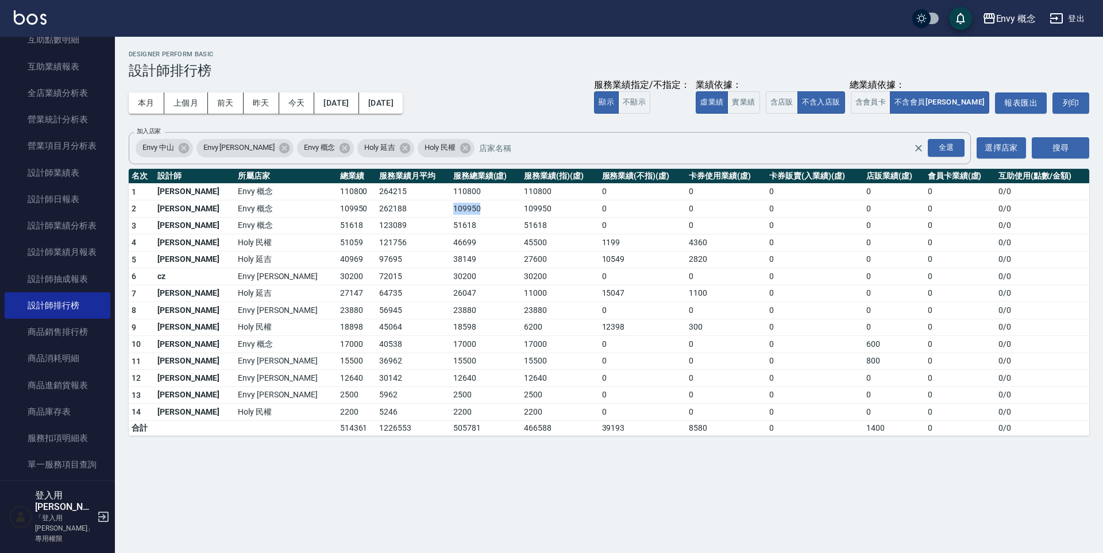
drag, startPoint x: 411, startPoint y: 206, endPoint x: 366, endPoint y: 206, distance: 44.8
click at [363, 210] on tr "2 王文嘉 Envy 概念 109950 262188 109950 109950 0 0 0 0 0 0 / 0" at bounding box center [609, 209] width 961 height 17
click at [521, 219] on td "51618" at bounding box center [560, 225] width 78 height 17
drag, startPoint x: 407, startPoint y: 194, endPoint x: 368, endPoint y: 191, distance: 39.8
click at [366, 191] on tr "1 [PERSON_NAME]Envy 概念 110800 264215 110800 110800 0 0 0 0 0 0 / 0" at bounding box center [609, 191] width 961 height 17
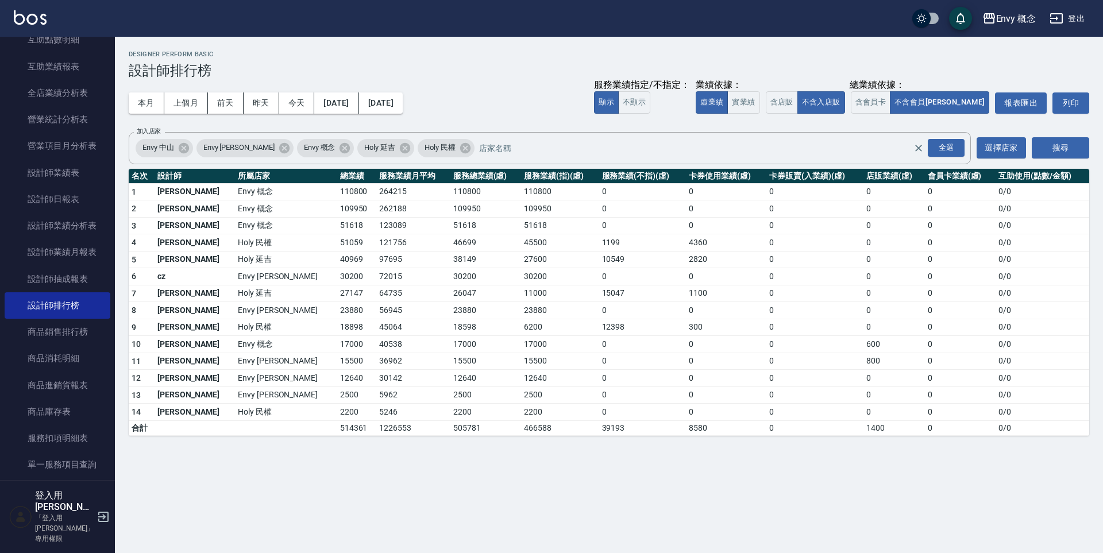
click at [599, 282] on td "0" at bounding box center [642, 276] width 87 height 17
drag, startPoint x: 351, startPoint y: 185, endPoint x: 468, endPoint y: 199, distance: 117.5
click at [468, 199] on tr "1 [PERSON_NAME]Envy 概念 110800 264215 110800 110800 0 0 0 0 0 0 / 0" at bounding box center [609, 191] width 961 height 17
drag, startPoint x: 468, startPoint y: 200, endPoint x: 475, endPoint y: 211, distance: 13.7
click at [521, 201] on td "109950" at bounding box center [560, 209] width 78 height 17
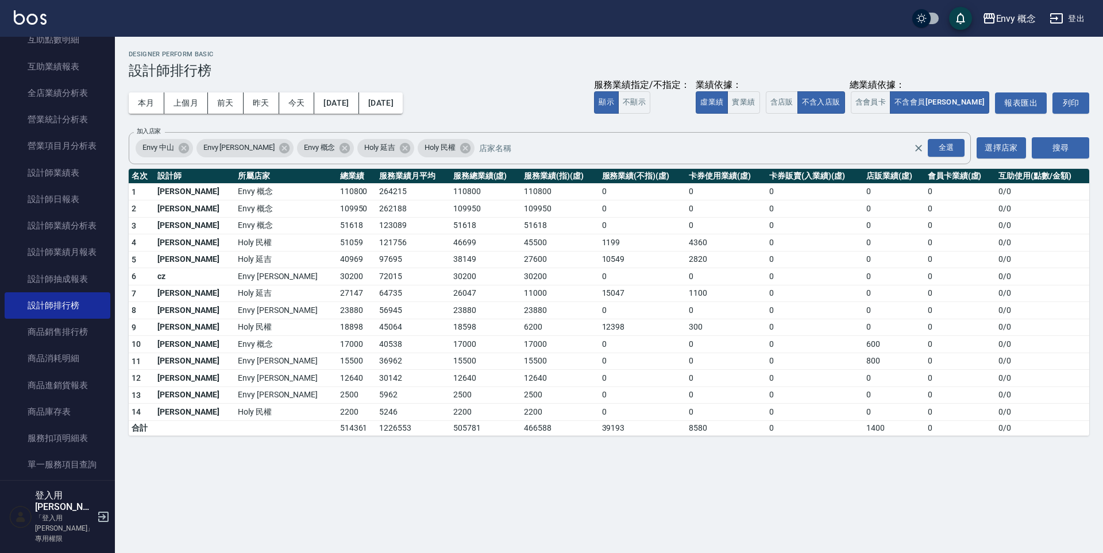
click at [451, 191] on td "110800" at bounding box center [486, 191] width 71 height 17
drag, startPoint x: 360, startPoint y: 188, endPoint x: 434, endPoint y: 192, distance: 74.2
click at [434, 192] on tr "1 [PERSON_NAME]Envy 概念 110800 264215 110800 110800 0 0 0 0 0 0 / 0" at bounding box center [609, 191] width 961 height 17
click at [451, 192] on td "110800" at bounding box center [486, 191] width 71 height 17
drag, startPoint x: 429, startPoint y: 206, endPoint x: 359, endPoint y: 219, distance: 70.8
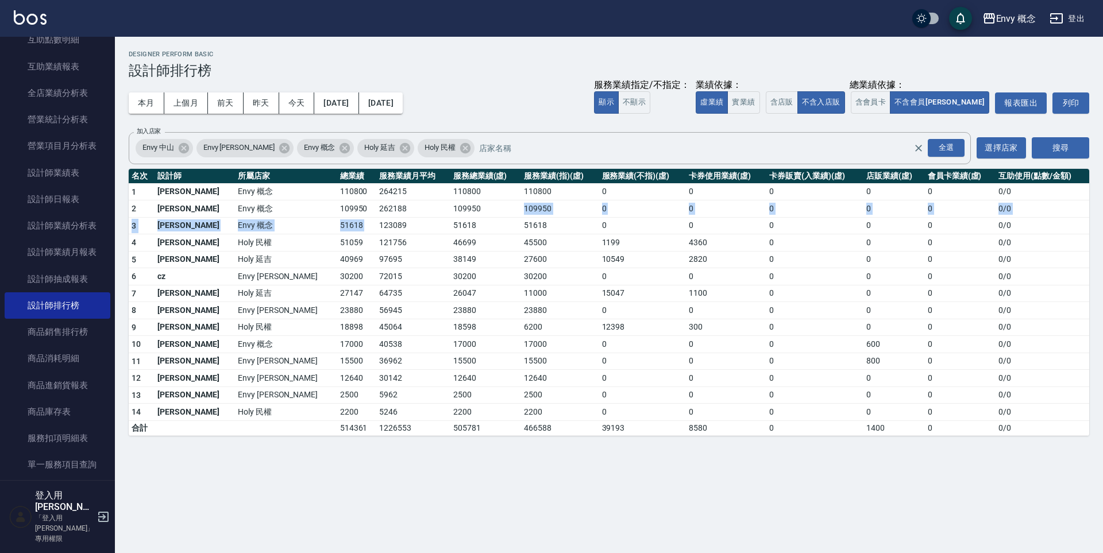
click at [359, 219] on tbody "1 [PERSON_NAME]Envy 概念 110800 264215 110800 110800 0 0 0 0 0 0 / 0 2 王文嘉 Envy 概…" at bounding box center [609, 309] width 961 height 252
drag, startPoint x: 395, startPoint y: 212, endPoint x: 436, endPoint y: 218, distance: 41.9
click at [451, 212] on td "109950" at bounding box center [486, 209] width 71 height 17
drag, startPoint x: 388, startPoint y: 214, endPoint x: 386, endPoint y: 191, distance: 23.7
click at [381, 200] on tbody "1 [PERSON_NAME]Envy 概念 110800 264215 110800 110800 0 0 0 0 0 0 / 0 2 王文嘉 Envy 概…" at bounding box center [609, 309] width 961 height 252
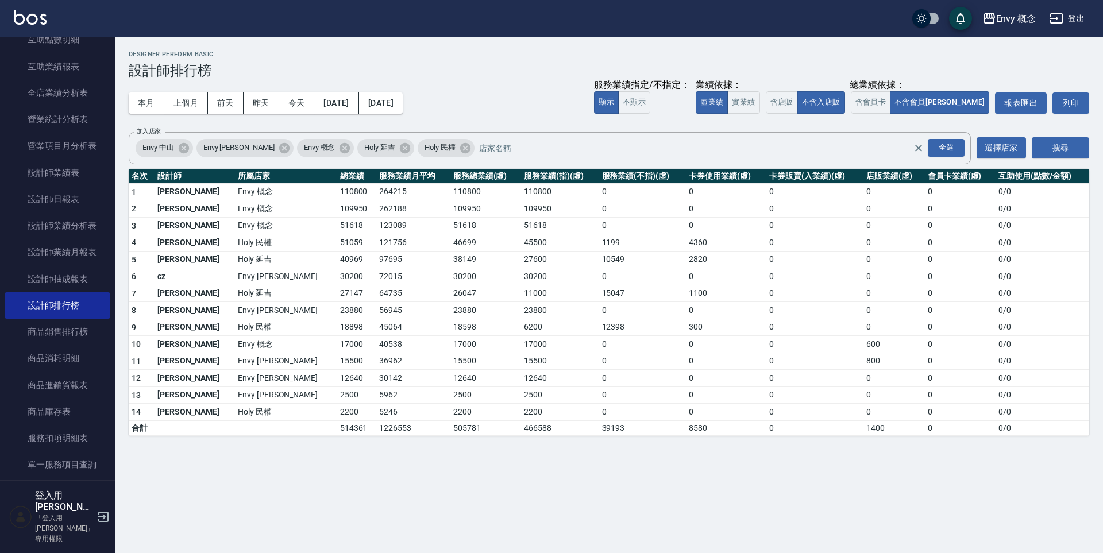
click at [376, 239] on td "121756" at bounding box center [413, 242] width 74 height 17
click at [451, 249] on td "46699" at bounding box center [486, 242] width 71 height 17
drag, startPoint x: 408, startPoint y: 382, endPoint x: 368, endPoint y: 382, distance: 40.2
click at [368, 382] on tr "12 [PERSON_NAME] [PERSON_NAME]12640 30142 12640 12640 0 0 0 0 0 0 / 0" at bounding box center [609, 378] width 961 height 17
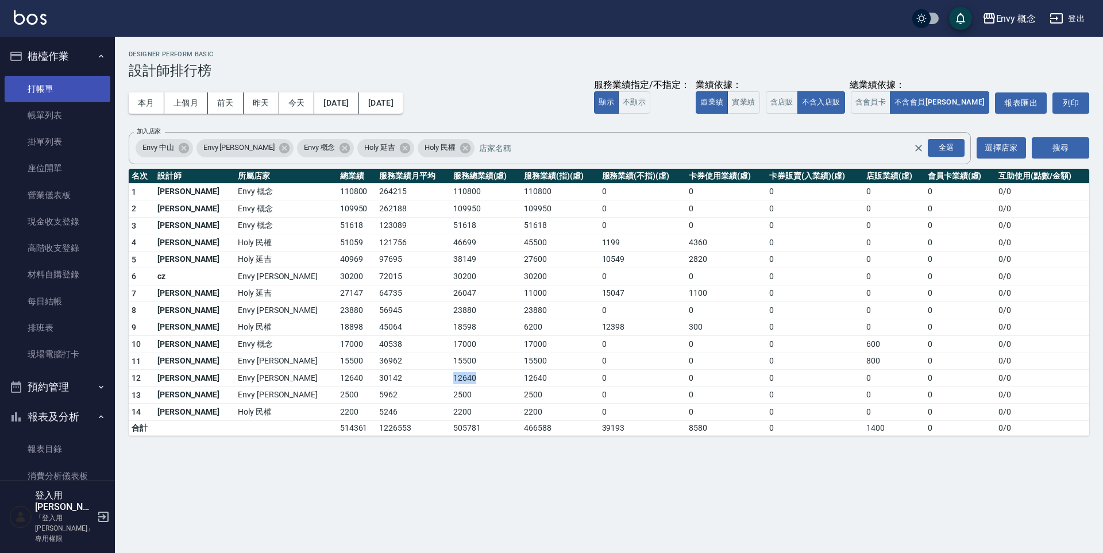
click at [43, 80] on link "打帳單" at bounding box center [58, 89] width 106 height 26
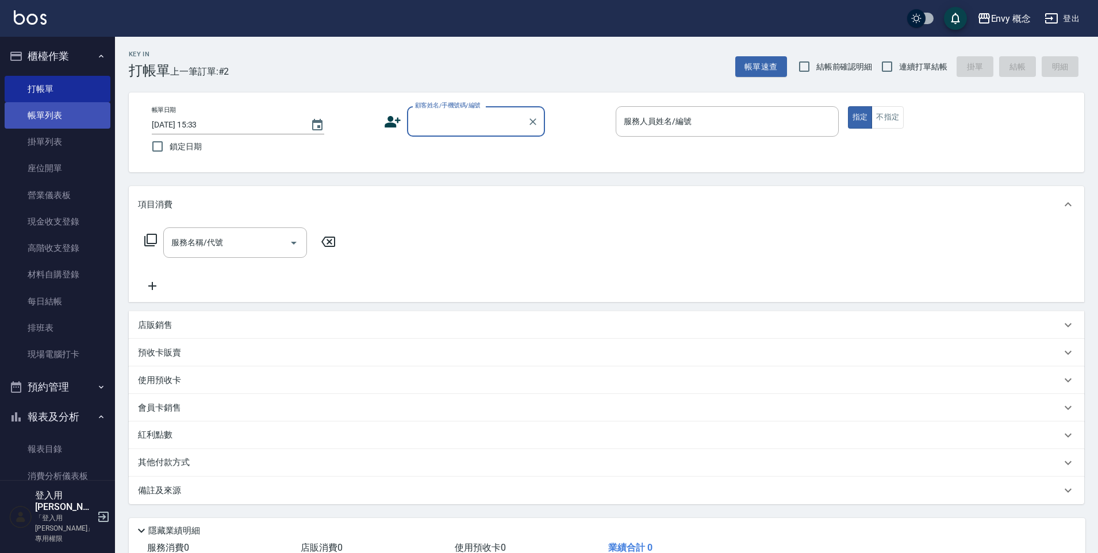
click at [42, 119] on link "帳單列表" at bounding box center [58, 115] width 106 height 26
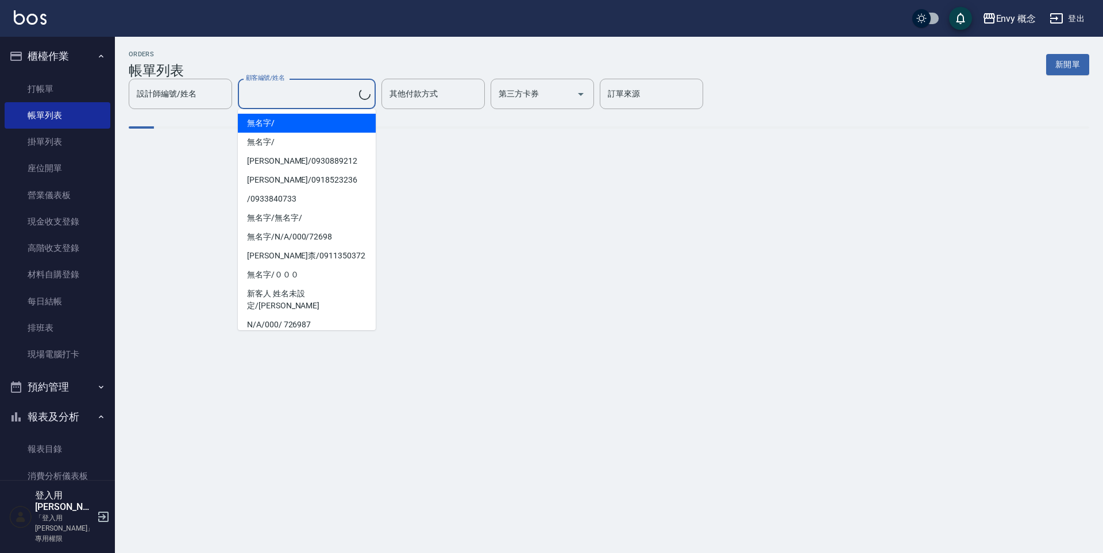
click at [308, 93] on input "顧客編號/姓名" at bounding box center [301, 94] width 116 height 20
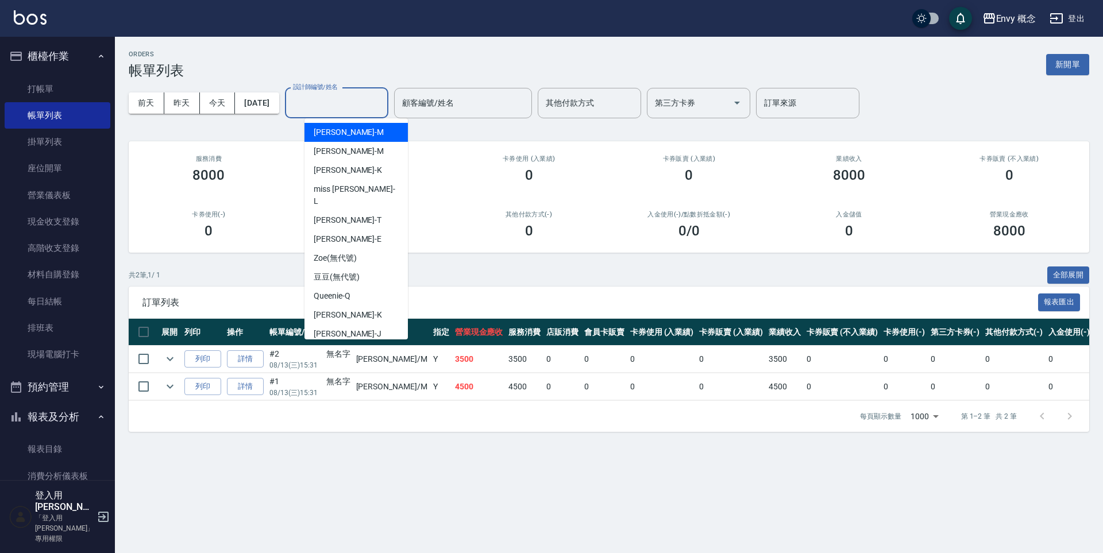
click at [357, 101] on input "設計師編號/姓名" at bounding box center [336, 103] width 93 height 20
click at [376, 151] on div "[PERSON_NAME]" at bounding box center [356, 151] width 103 height 19
type input "[PERSON_NAME]"
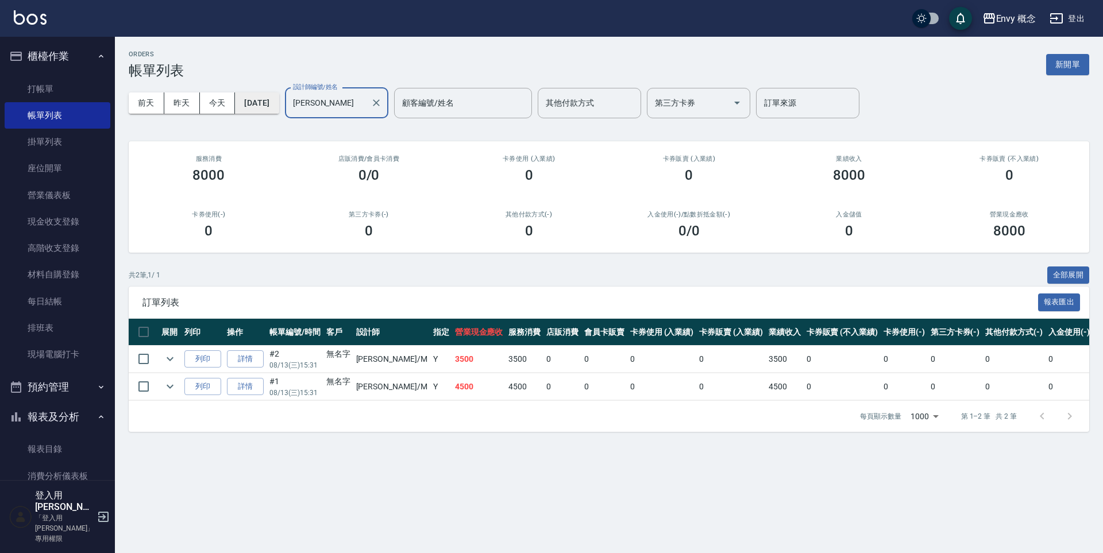
click at [279, 97] on button "[DATE]" at bounding box center [257, 103] width 44 height 21
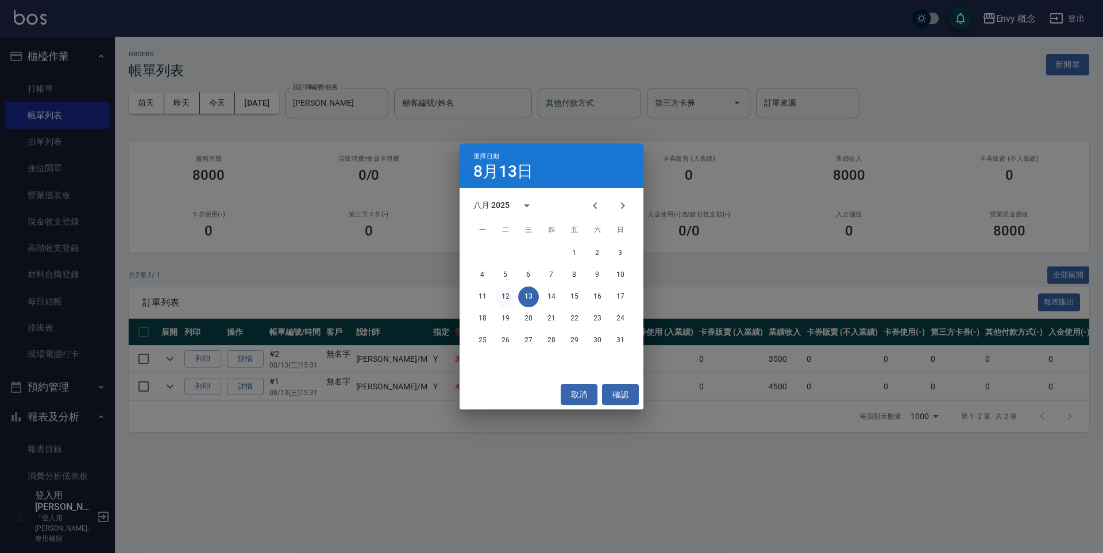
click at [507, 297] on button "12" at bounding box center [505, 297] width 21 height 21
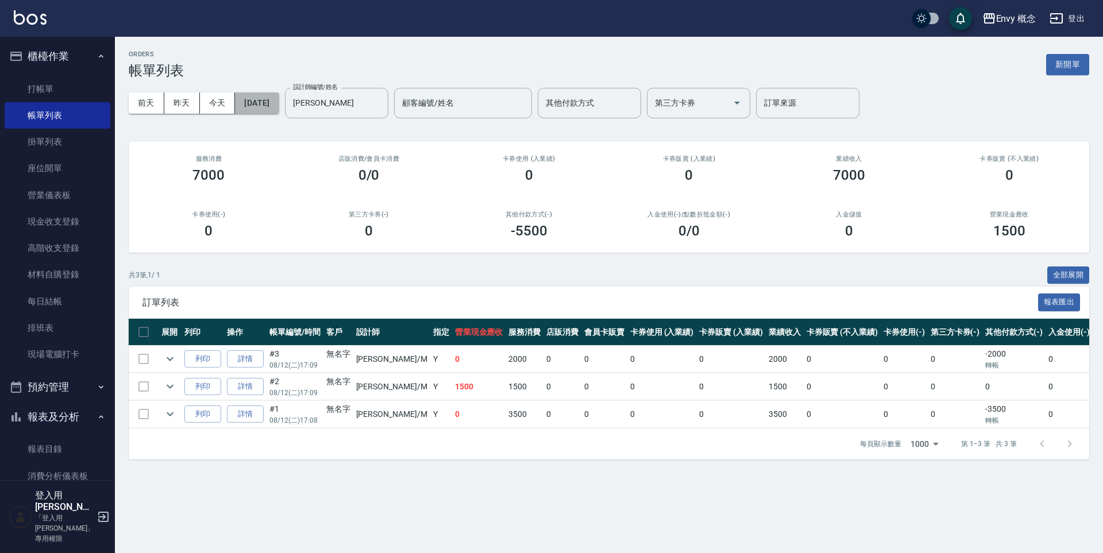
click at [272, 106] on button "[DATE]" at bounding box center [257, 103] width 44 height 21
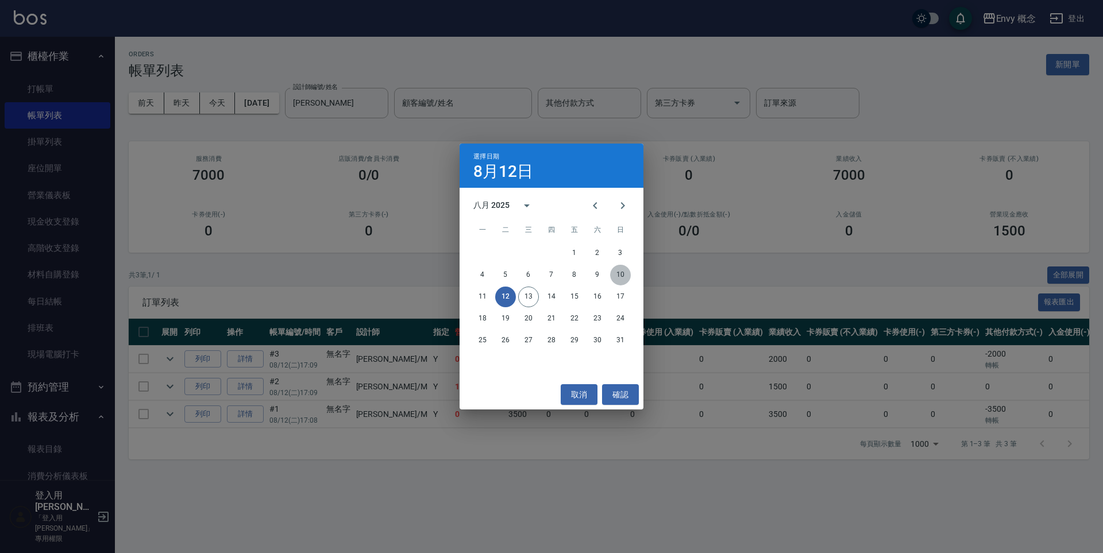
click at [626, 276] on button "10" at bounding box center [620, 275] width 21 height 21
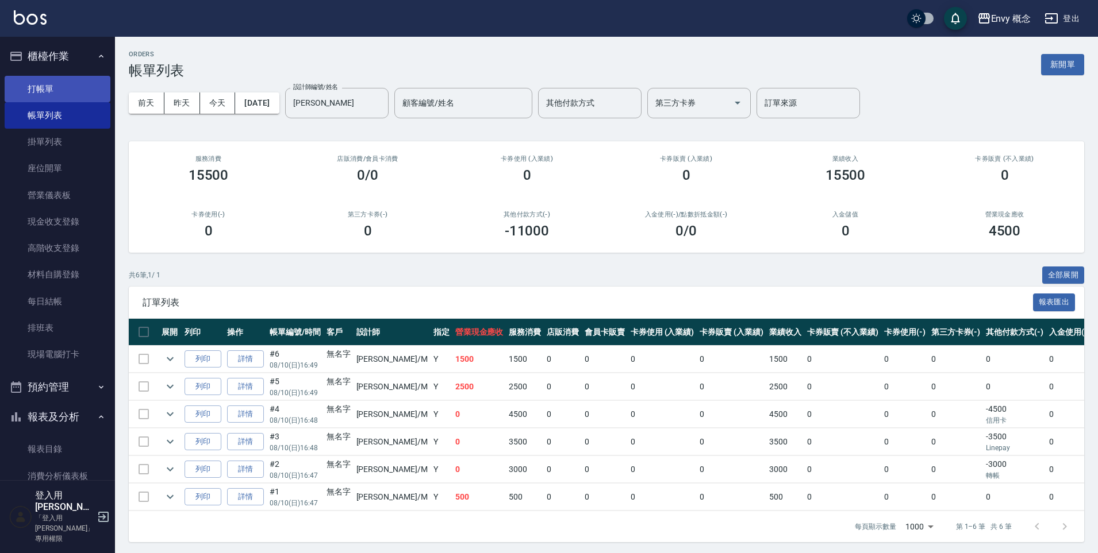
click at [51, 80] on link "打帳單" at bounding box center [58, 89] width 106 height 26
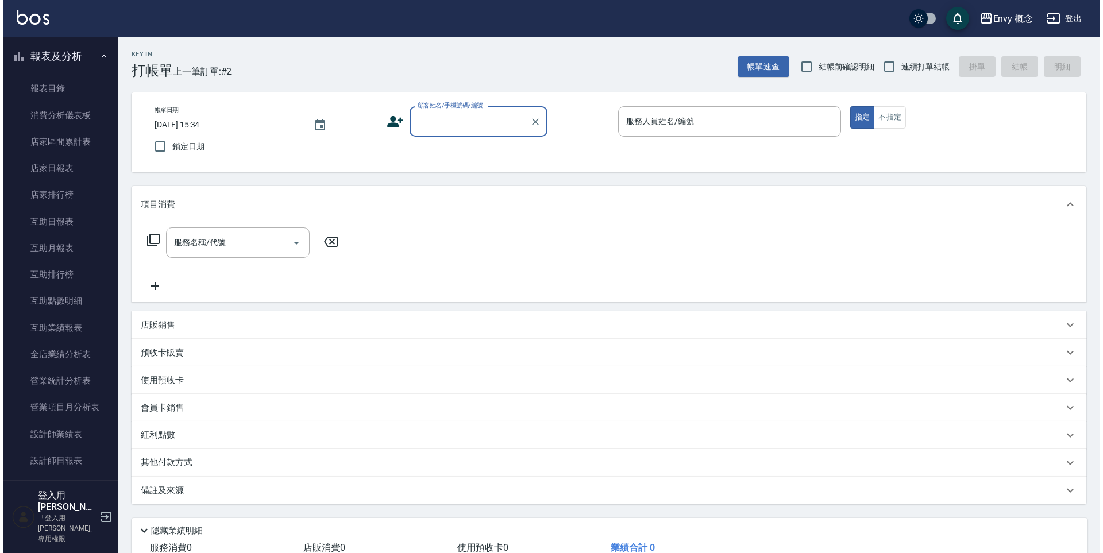
scroll to position [552, 0]
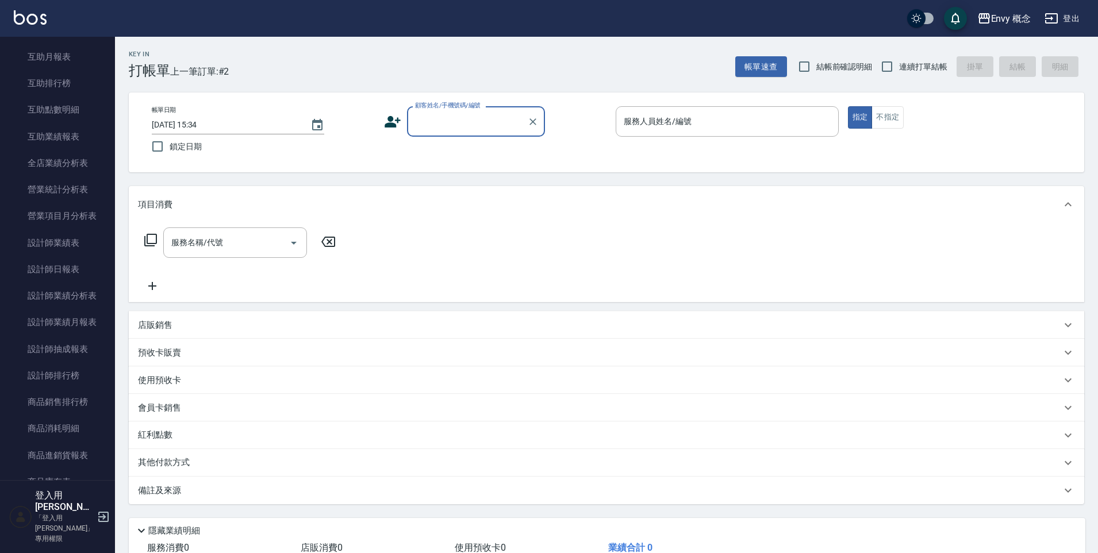
click at [85, 376] on link "設計師排行榜" at bounding box center [58, 376] width 106 height 26
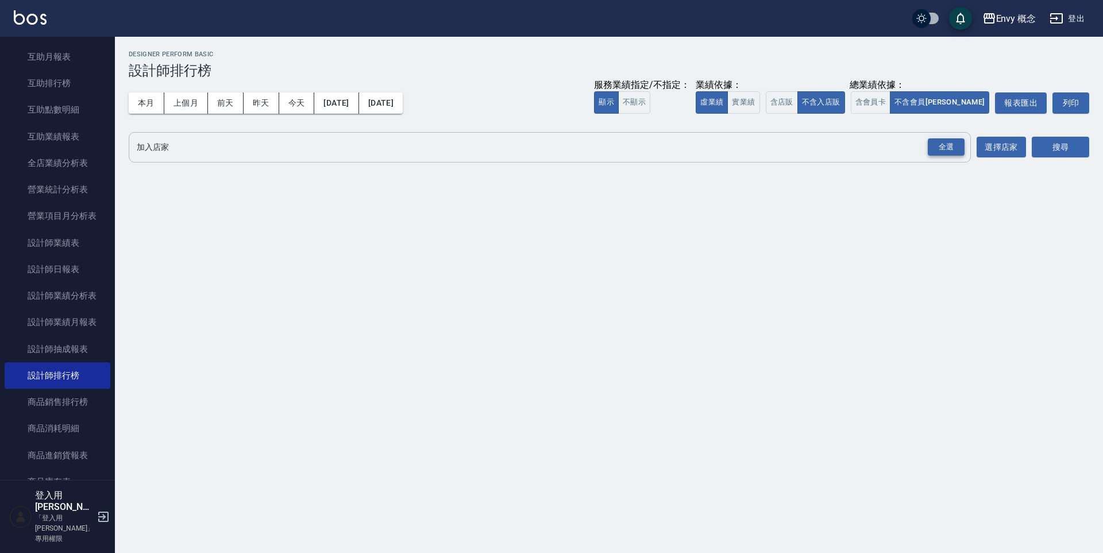
click at [941, 146] on div "全選" at bounding box center [946, 147] width 37 height 18
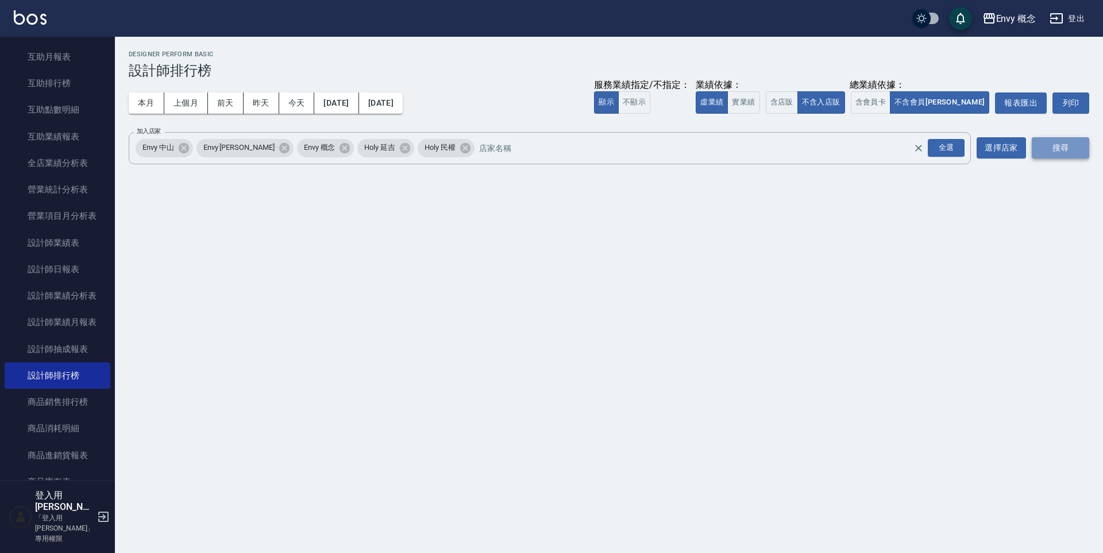
click at [1040, 147] on button "搜尋" at bounding box center [1060, 147] width 57 height 21
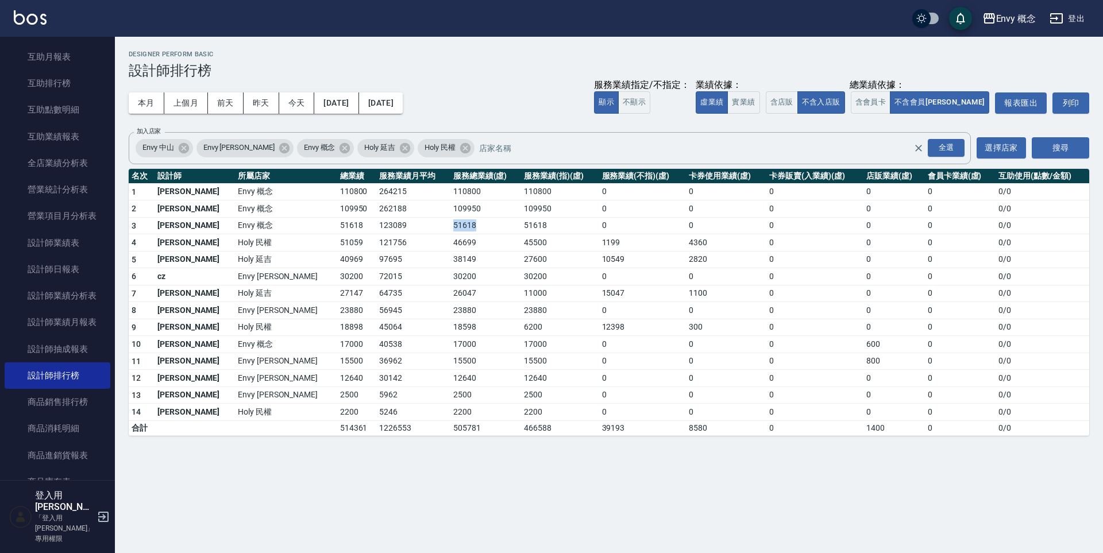
drag, startPoint x: 401, startPoint y: 225, endPoint x: 382, endPoint y: 225, distance: 19.5
click at [451, 225] on td "51618" at bounding box center [486, 225] width 71 height 17
click at [451, 208] on td "109950" at bounding box center [486, 209] width 71 height 17
drag, startPoint x: 375, startPoint y: 276, endPoint x: 405, endPoint y: 283, distance: 31.2
click at [405, 283] on tr "6 cz Envy [PERSON_NAME]30200 72015 30200 30200 0 0 0 0 0 0 / 0" at bounding box center [609, 276] width 961 height 17
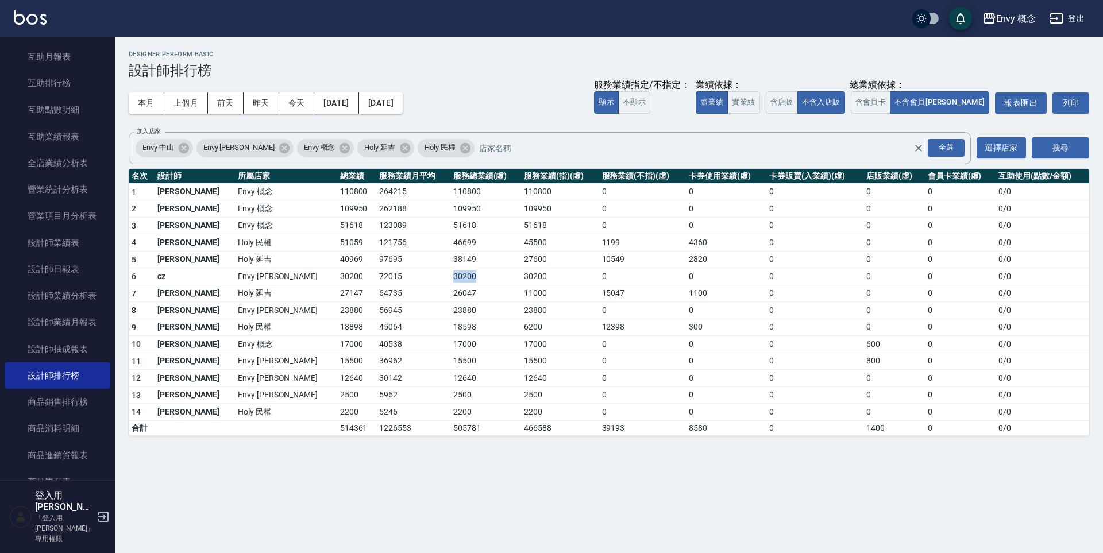
click at [451, 280] on td "30200" at bounding box center [486, 276] width 71 height 17
drag, startPoint x: 404, startPoint y: 280, endPoint x: 336, endPoint y: 264, distance: 69.6
click at [336, 264] on tbody "1 [PERSON_NAME]Envy 概念 110800 264215 110800 110800 0 0 0 0 0 0 / 0 2 王文嘉 Envy 概…" at bounding box center [609, 309] width 961 height 252
click at [451, 268] on td "30200" at bounding box center [486, 276] width 71 height 17
drag, startPoint x: 417, startPoint y: 258, endPoint x: 359, endPoint y: 261, distance: 58.7
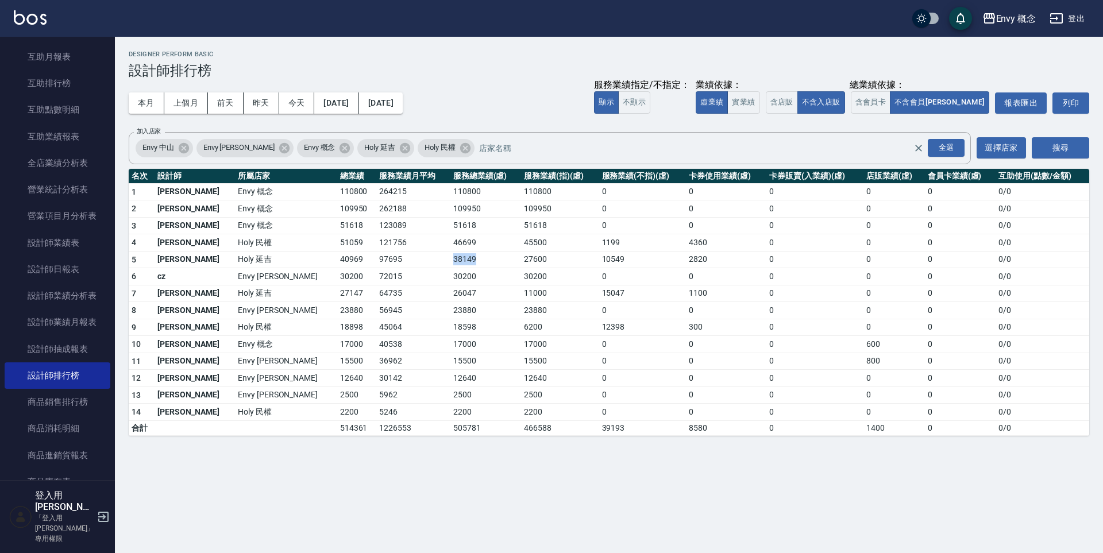
click at [353, 261] on tr "5 [PERSON_NAME] Holy 延吉 40969 97695 38149 27600 10549 2820 0 0 0 0 / 0" at bounding box center [609, 259] width 961 height 17
click at [521, 299] on td "11000" at bounding box center [560, 293] width 78 height 17
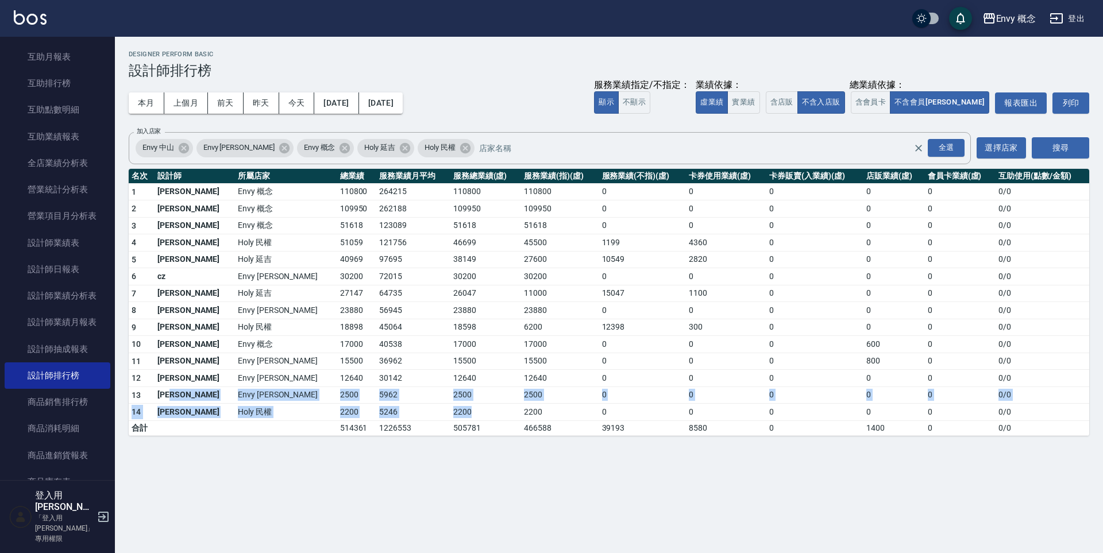
drag, startPoint x: 181, startPoint y: 399, endPoint x: 468, endPoint y: 408, distance: 287.5
click at [468, 408] on tbody "1 [PERSON_NAME]Envy 概念 110800 264215 110800 110800 0 0 0 0 0 0 / 0 2 王文嘉 Envy 概…" at bounding box center [609, 309] width 961 height 252
click at [521, 404] on td "2200" at bounding box center [560, 412] width 78 height 17
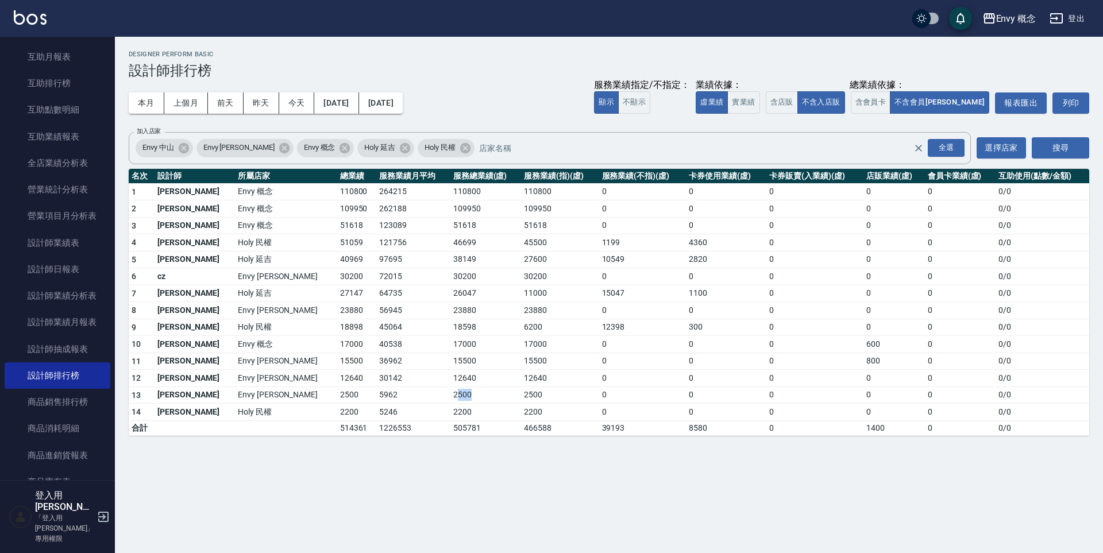
drag, startPoint x: 383, startPoint y: 392, endPoint x: 411, endPoint y: 395, distance: 28.4
click at [451, 395] on td "2500" at bounding box center [486, 395] width 71 height 17
click at [451, 292] on td "26047" at bounding box center [486, 293] width 71 height 17
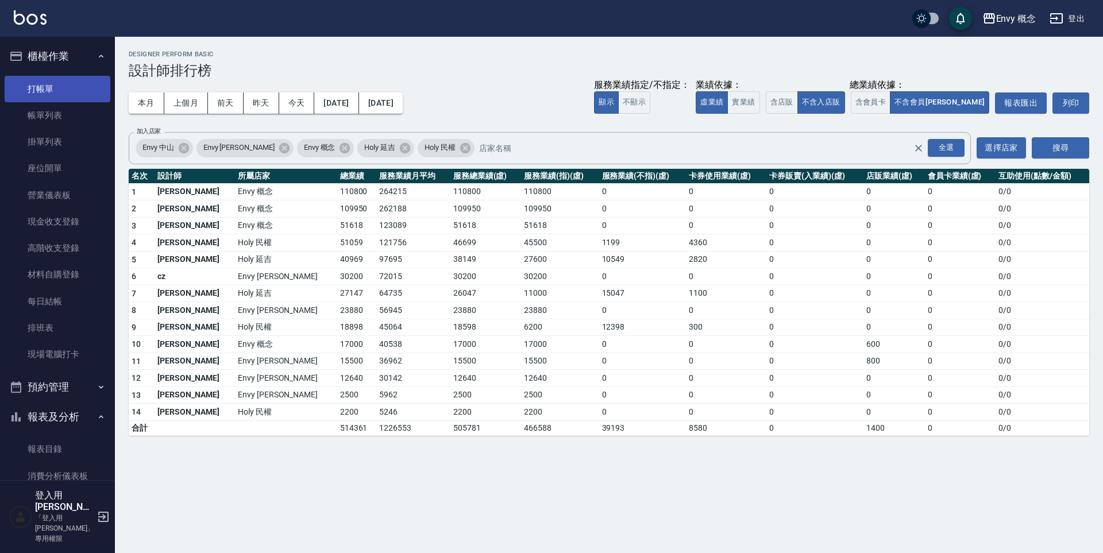
click at [68, 90] on link "打帳單" at bounding box center [58, 89] width 106 height 26
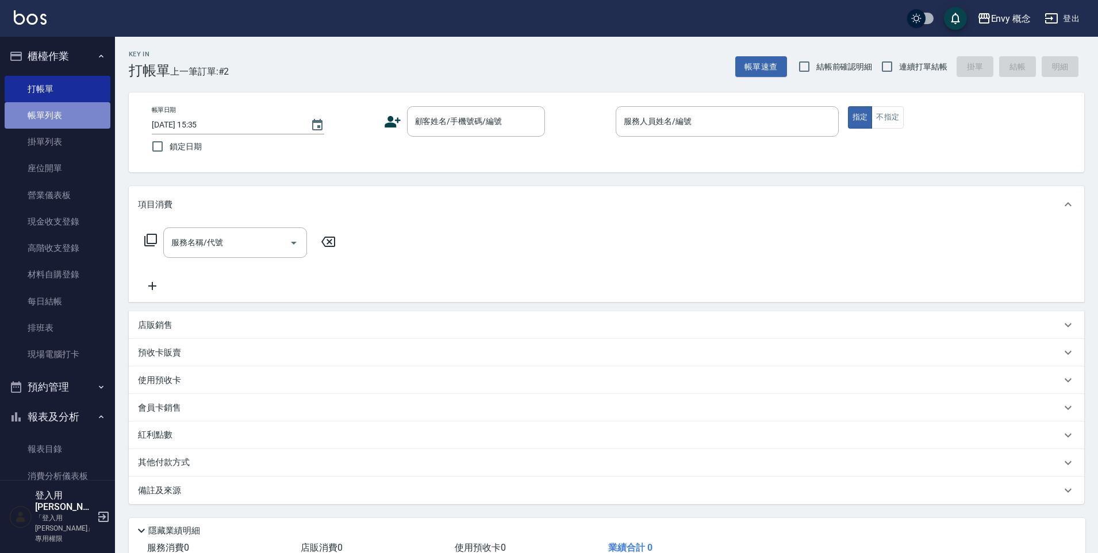
click at [72, 124] on link "帳單列表" at bounding box center [58, 115] width 106 height 26
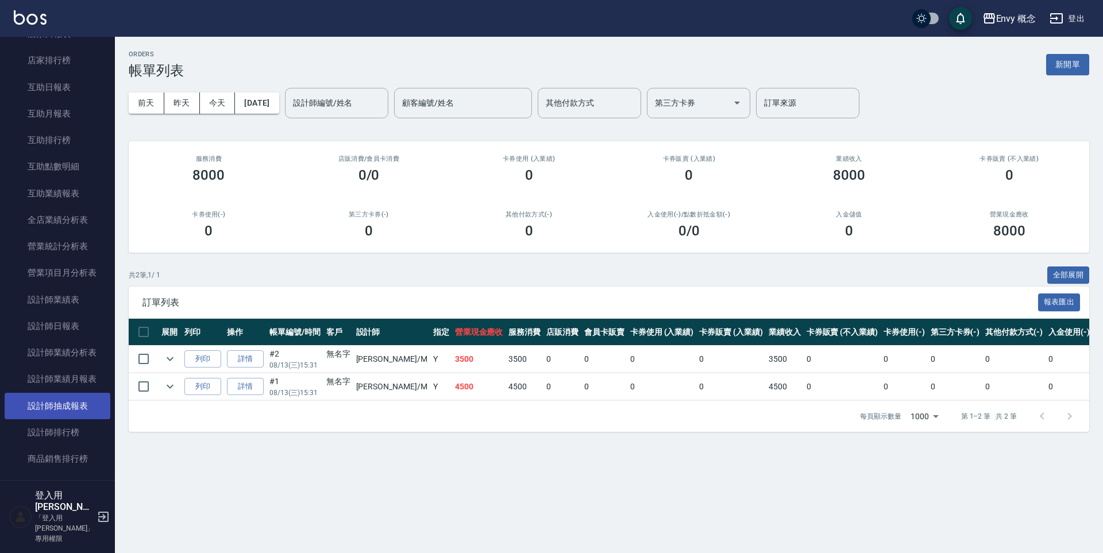
scroll to position [496, 0]
click at [66, 434] on link "設計師排行榜" at bounding box center [58, 432] width 106 height 26
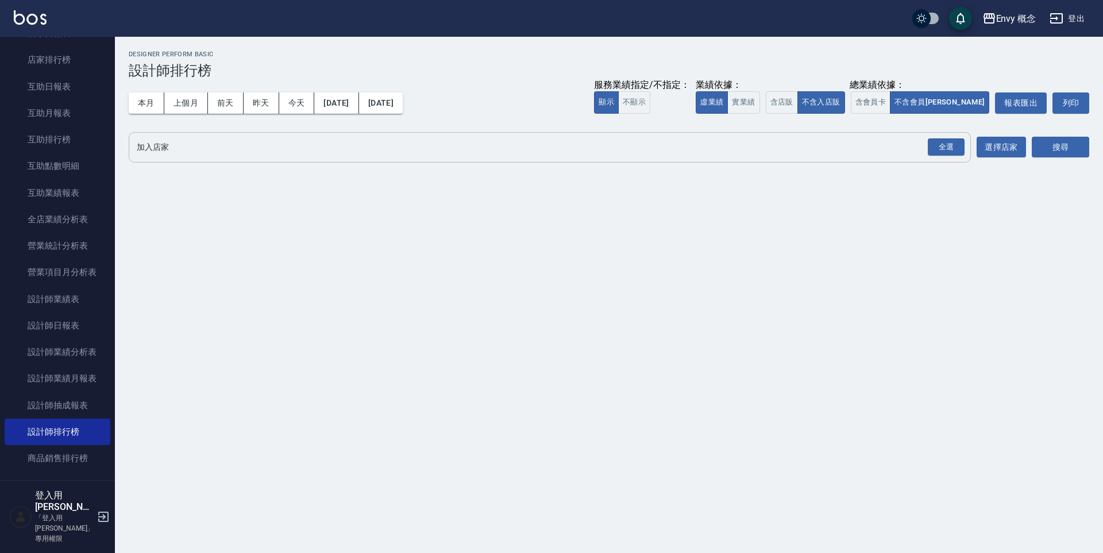
click at [220, 149] on input "加入店家" at bounding box center [541, 147] width 815 height 20
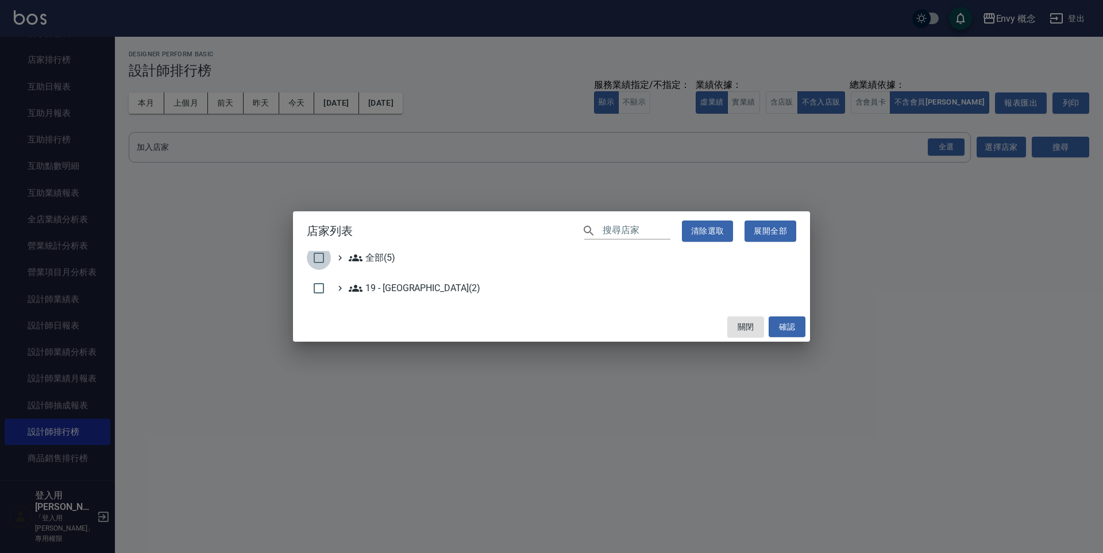
click at [314, 256] on input "checkbox" at bounding box center [319, 258] width 24 height 24
checkbox input "true"
click at [799, 325] on button "確認" at bounding box center [787, 327] width 37 height 21
checkbox input "false"
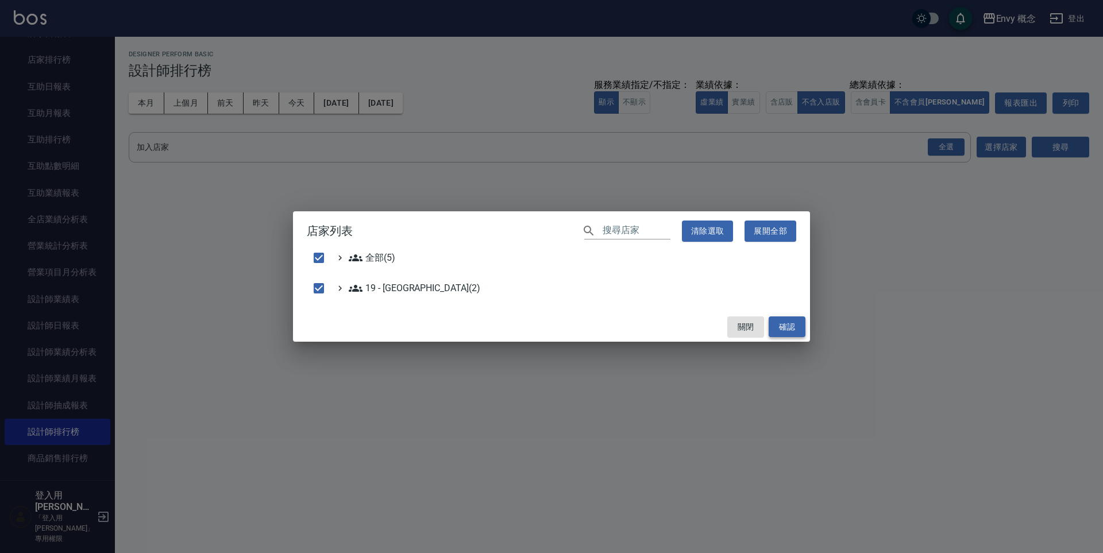
checkbox input "false"
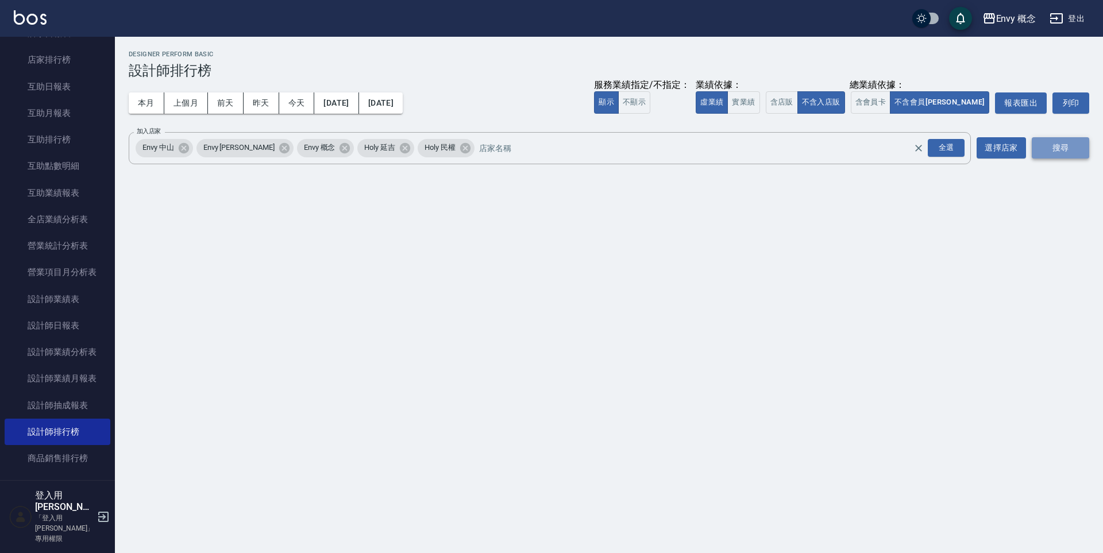
click at [1054, 140] on button "搜尋" at bounding box center [1060, 147] width 57 height 21
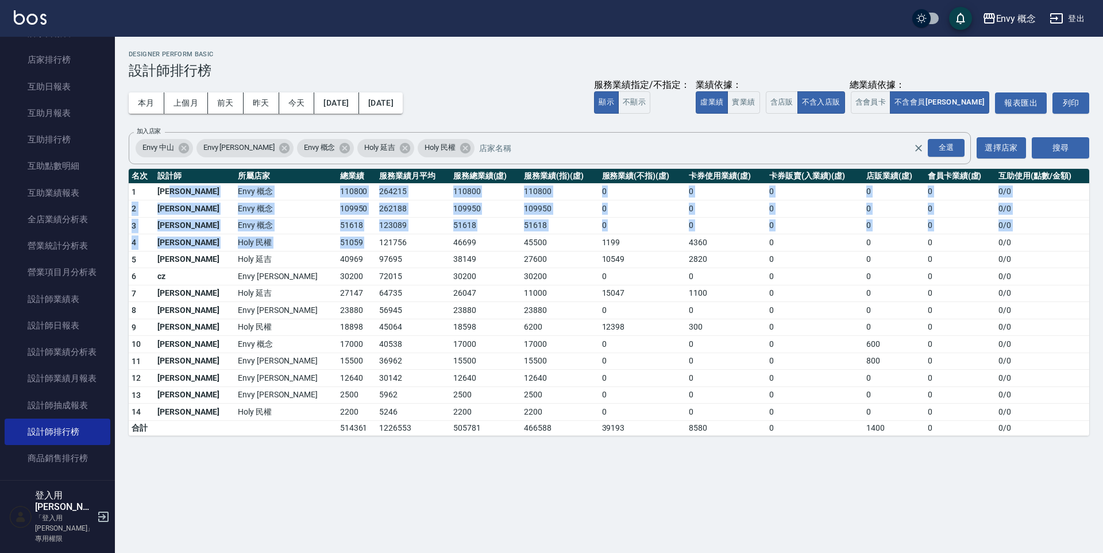
drag, startPoint x: 191, startPoint y: 198, endPoint x: 297, endPoint y: 244, distance: 115.8
click at [297, 244] on tbody "1 [PERSON_NAME]Envy 概念 110800 264215 110800 110800 0 0 0 0 0 0 / 0 2 王文嘉 Envy 概…" at bounding box center [609, 309] width 961 height 252
click at [376, 244] on td "121756" at bounding box center [413, 242] width 74 height 17
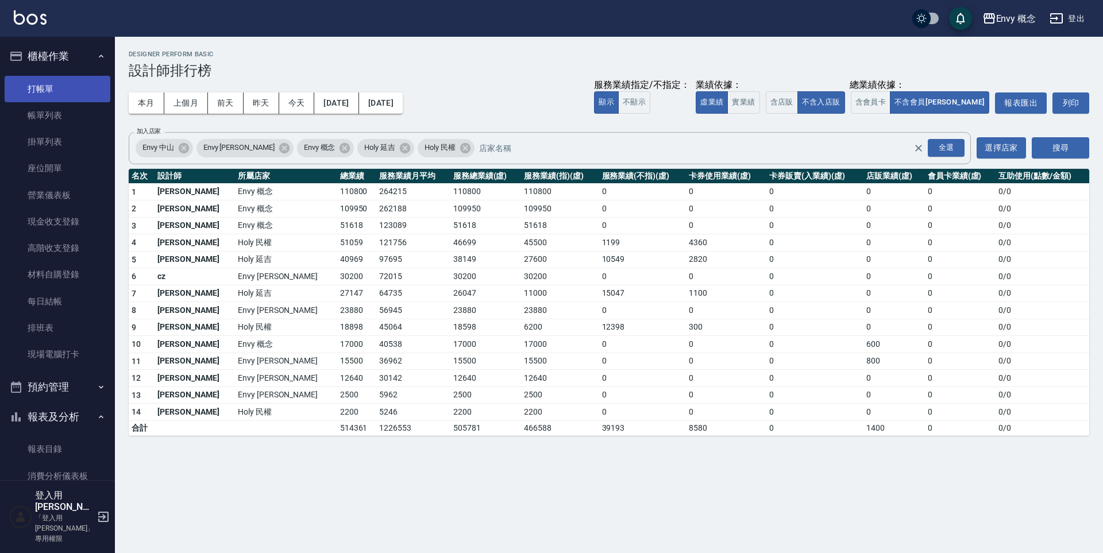
click at [39, 89] on link "打帳單" at bounding box center [58, 89] width 106 height 26
